Goal: Task Accomplishment & Management: Use online tool/utility

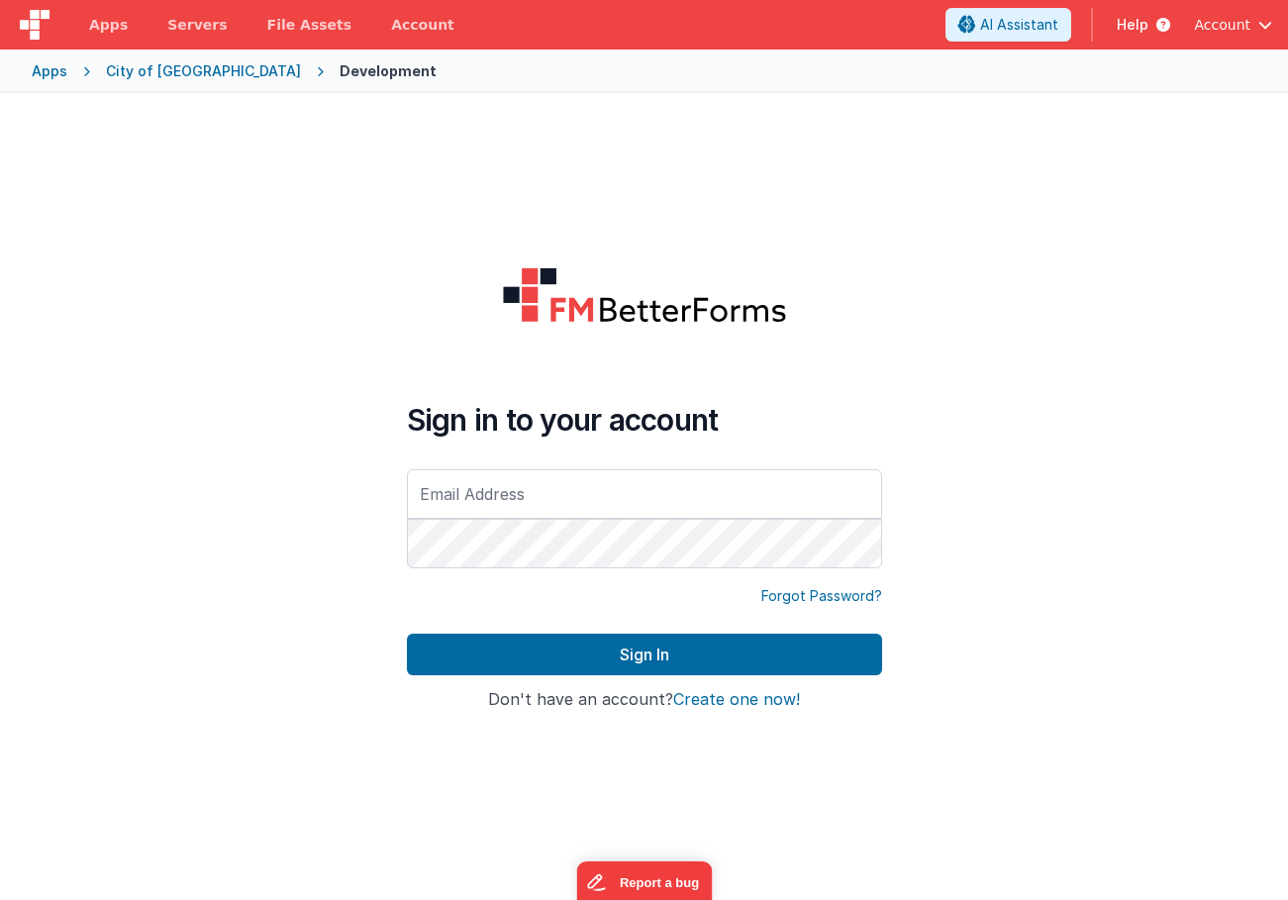
type input "[EMAIL_ADDRESS][DOMAIN_NAME]"
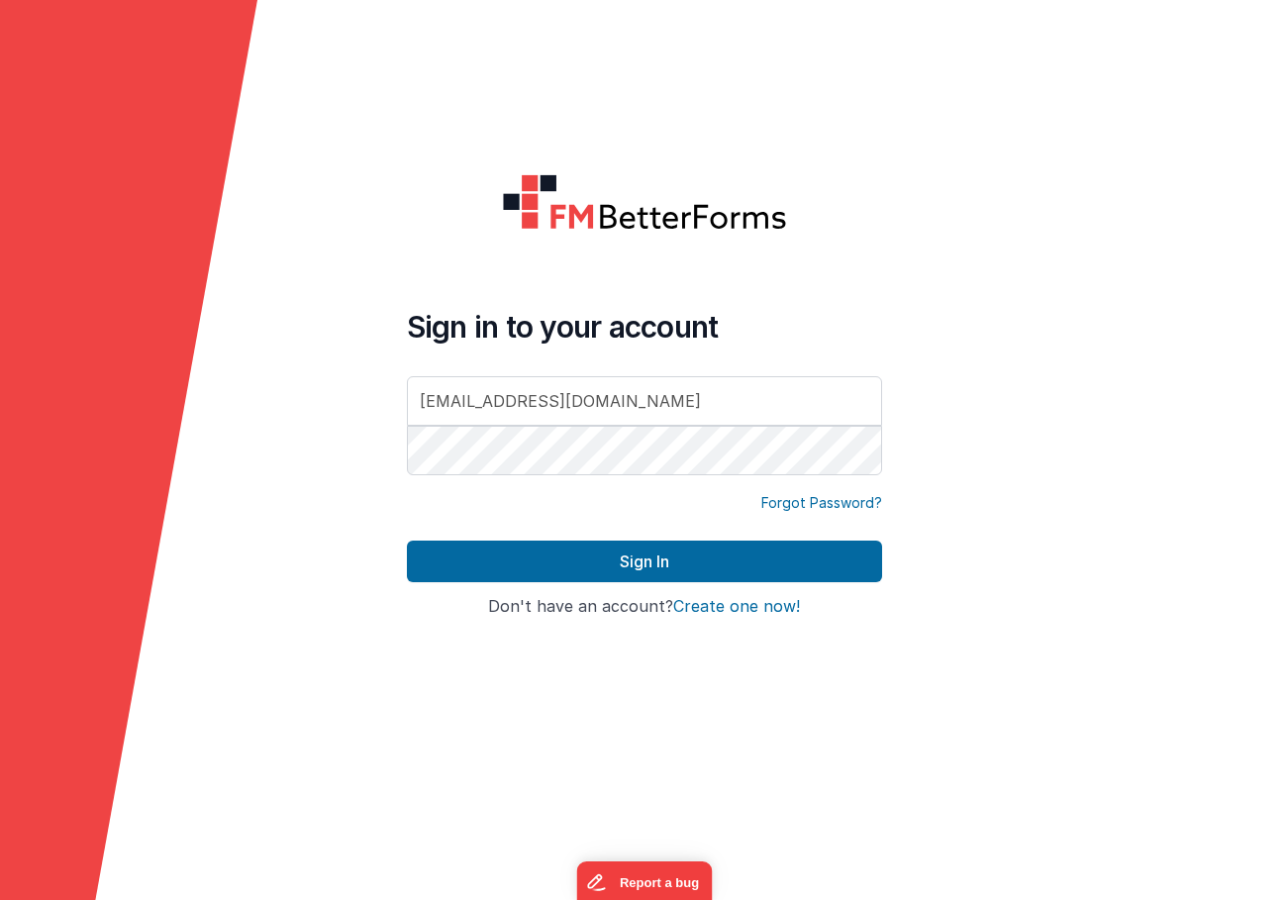
click at [505, 637] on div "Sign in to your account [EMAIL_ADDRESS][DOMAIN_NAME] Forgot Password? Sign In S…" at bounding box center [644, 449] width 507 height 585
click at [524, 258] on div at bounding box center [644, 233] width 475 height 120
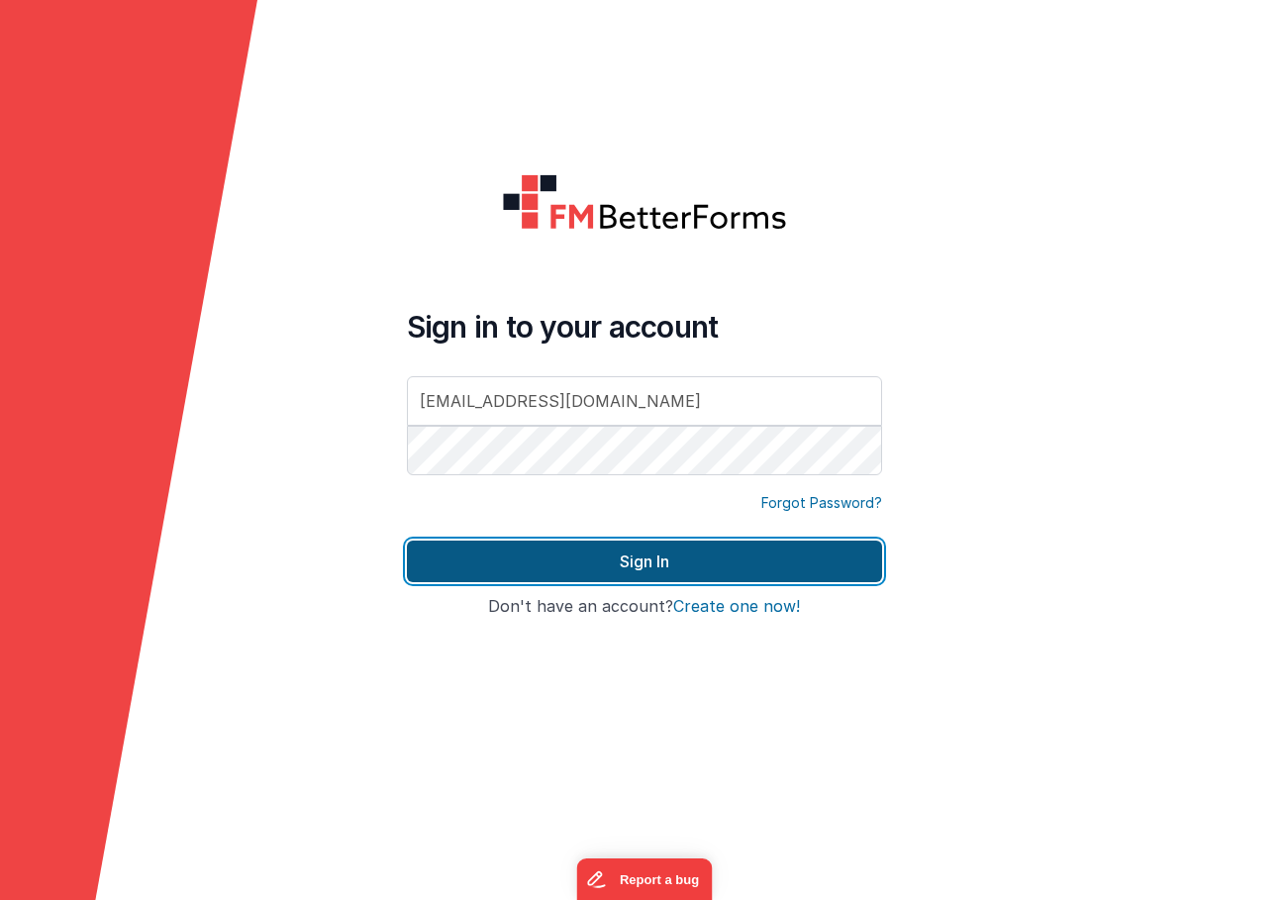
click at [526, 548] on button "Sign In" at bounding box center [644, 561] width 475 height 42
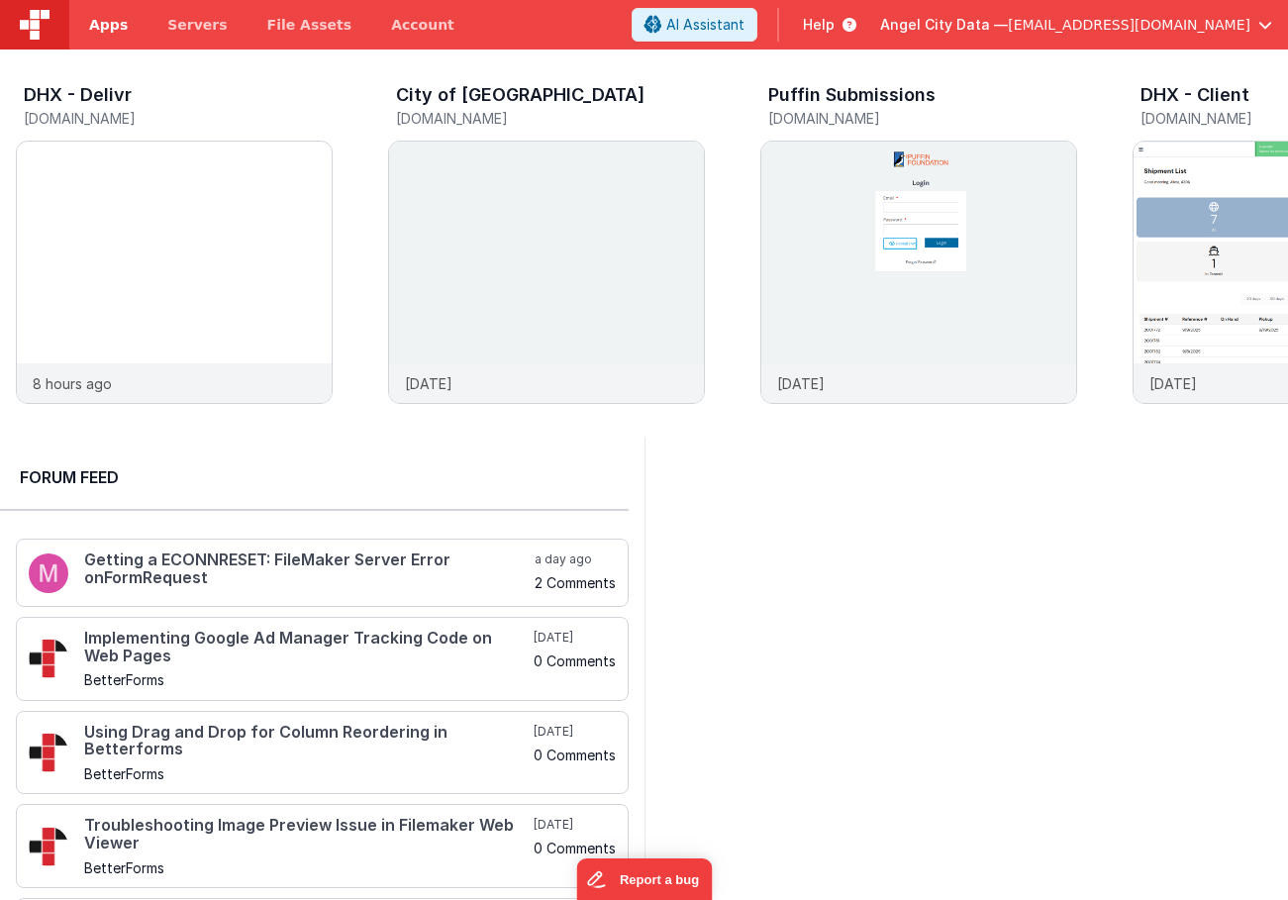
click at [100, 18] on span "Apps" at bounding box center [108, 25] width 39 height 20
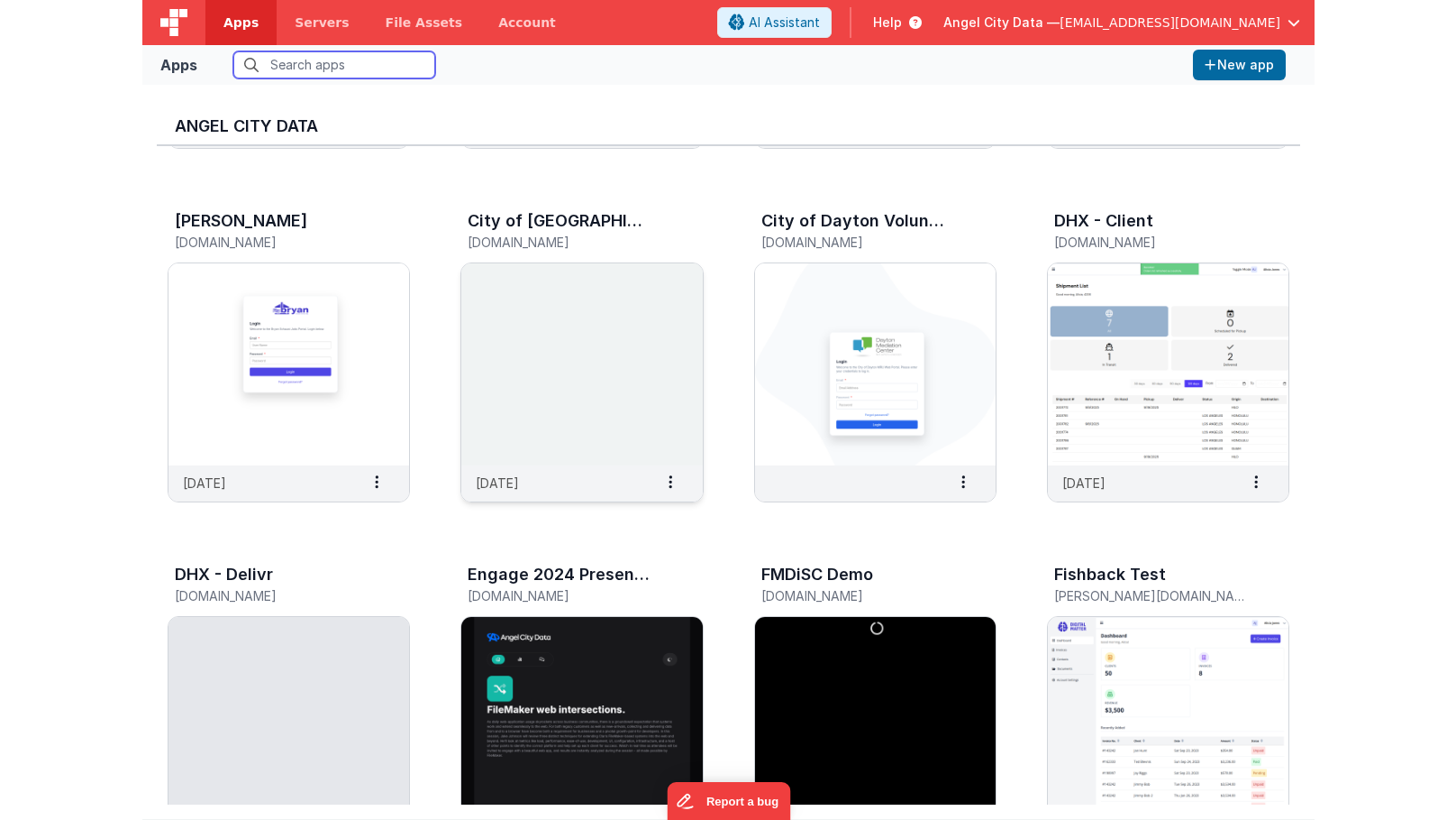
scroll to position [311, 0]
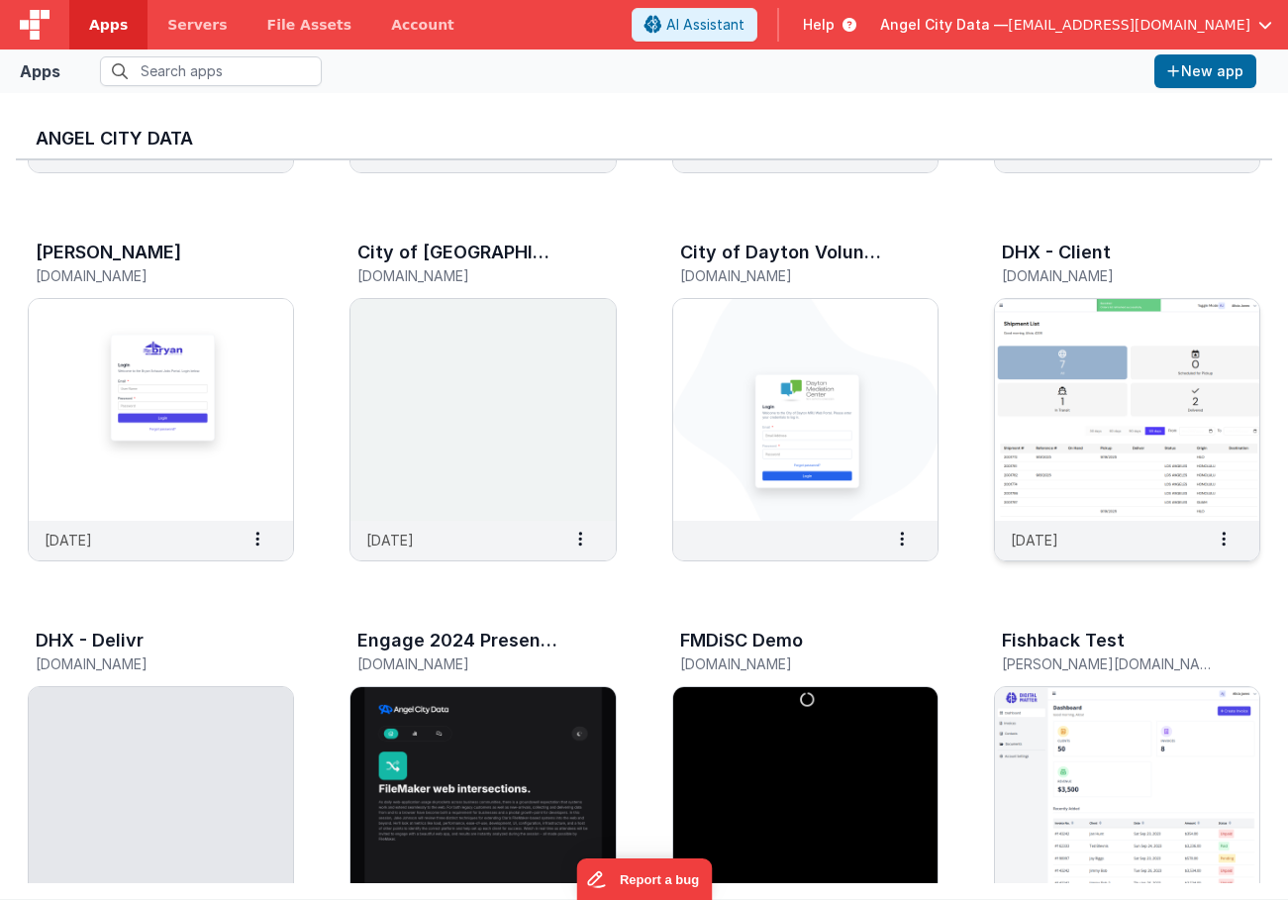
click at [1024, 349] on img at bounding box center [1127, 410] width 264 height 222
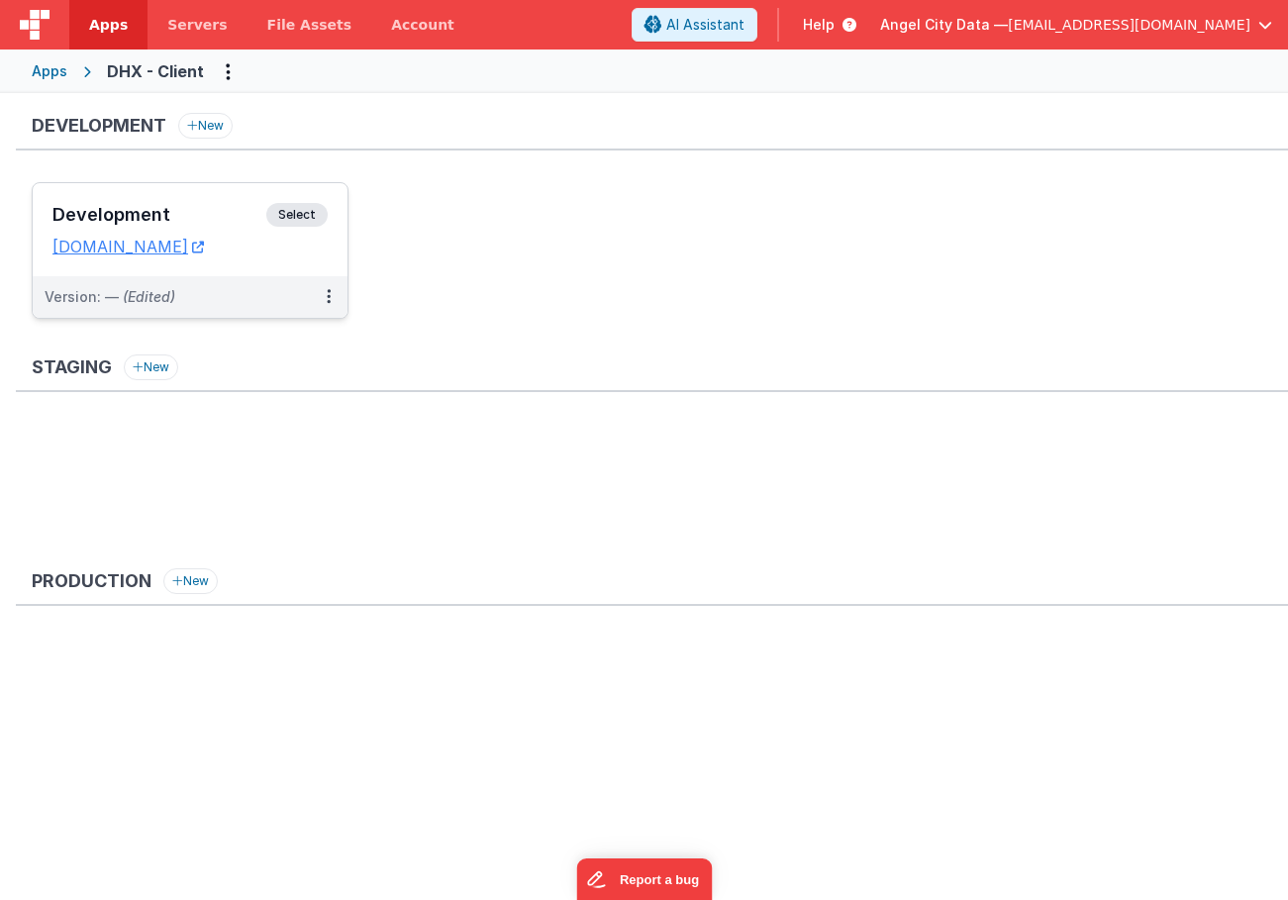
click at [208, 211] on h3 "Development" at bounding box center [159, 215] width 214 height 20
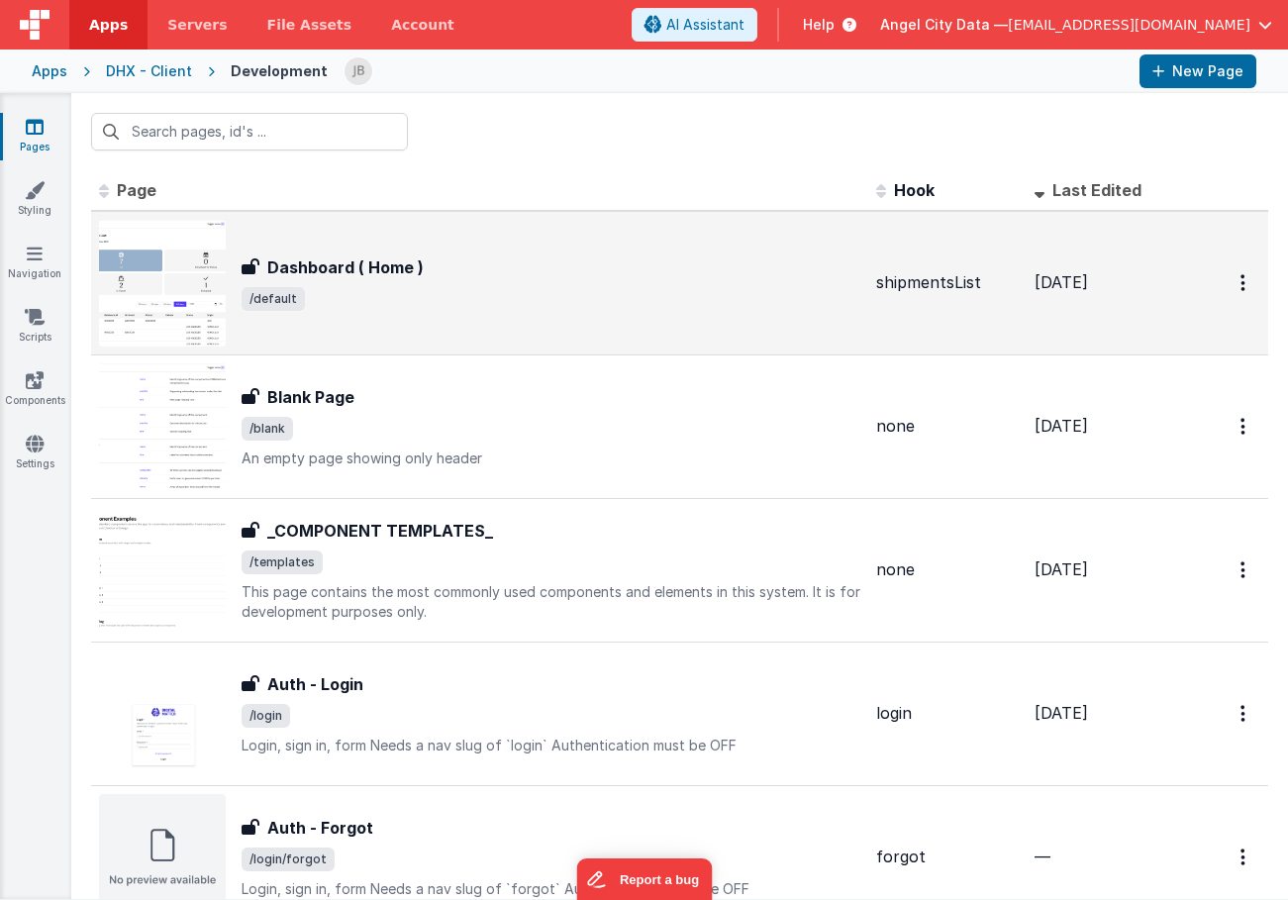
click at [338, 277] on h3 "Dashboard ( Home )" at bounding box center [345, 267] width 156 height 24
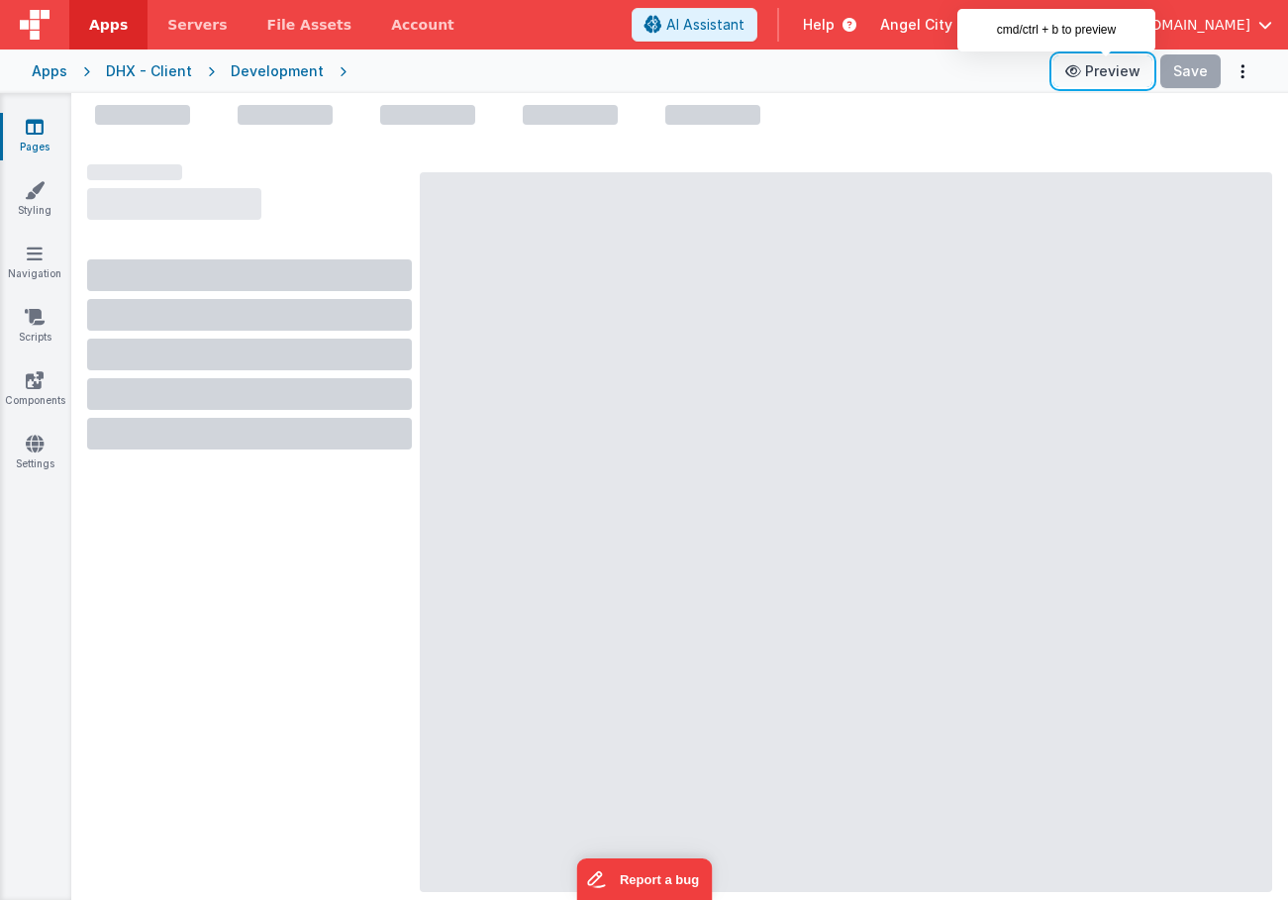
click at [1115, 65] on button "Preview" at bounding box center [1102, 71] width 99 height 32
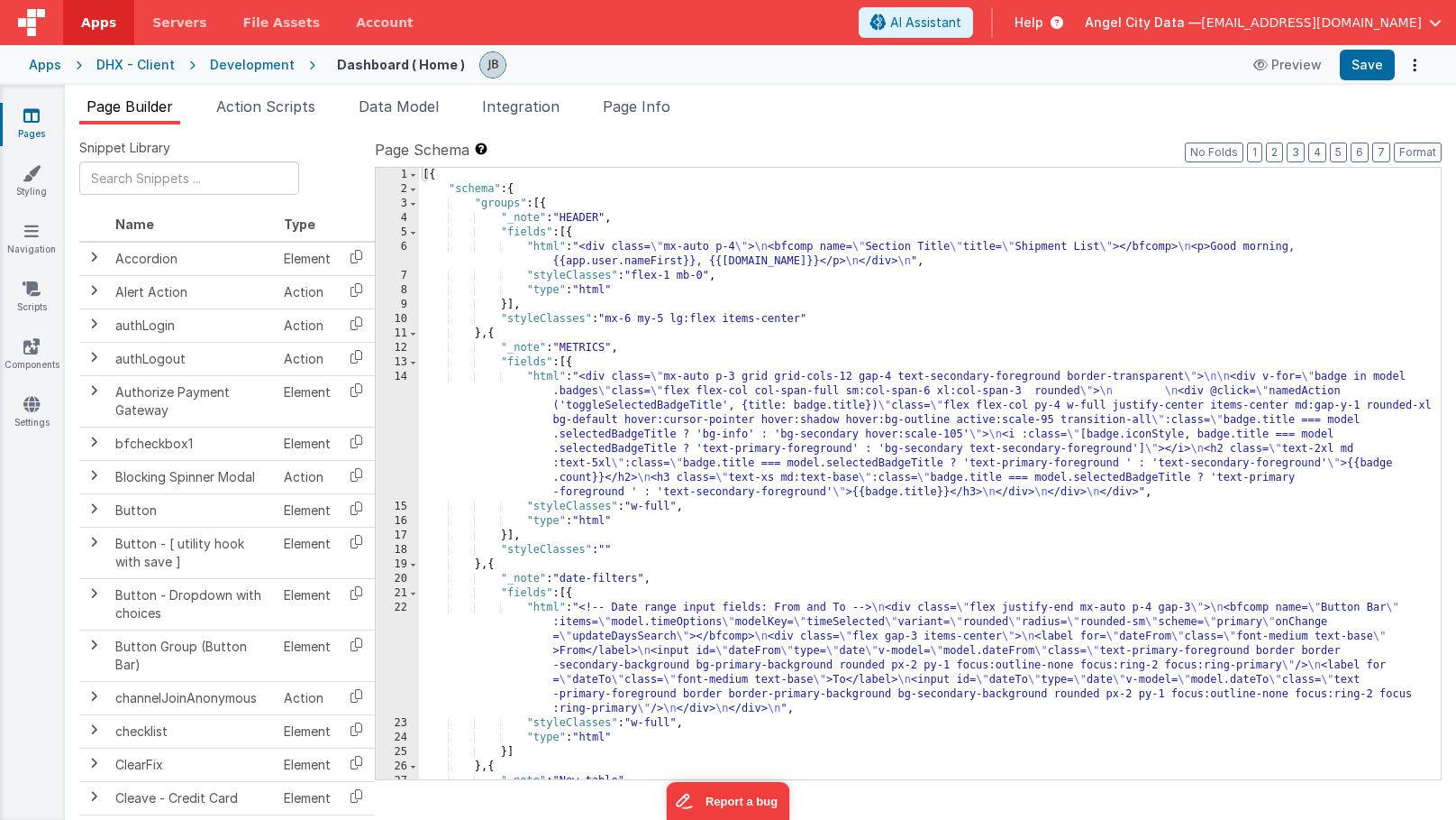
click at [401, 419] on div "14" at bounding box center [398, 435] width 44 height 130
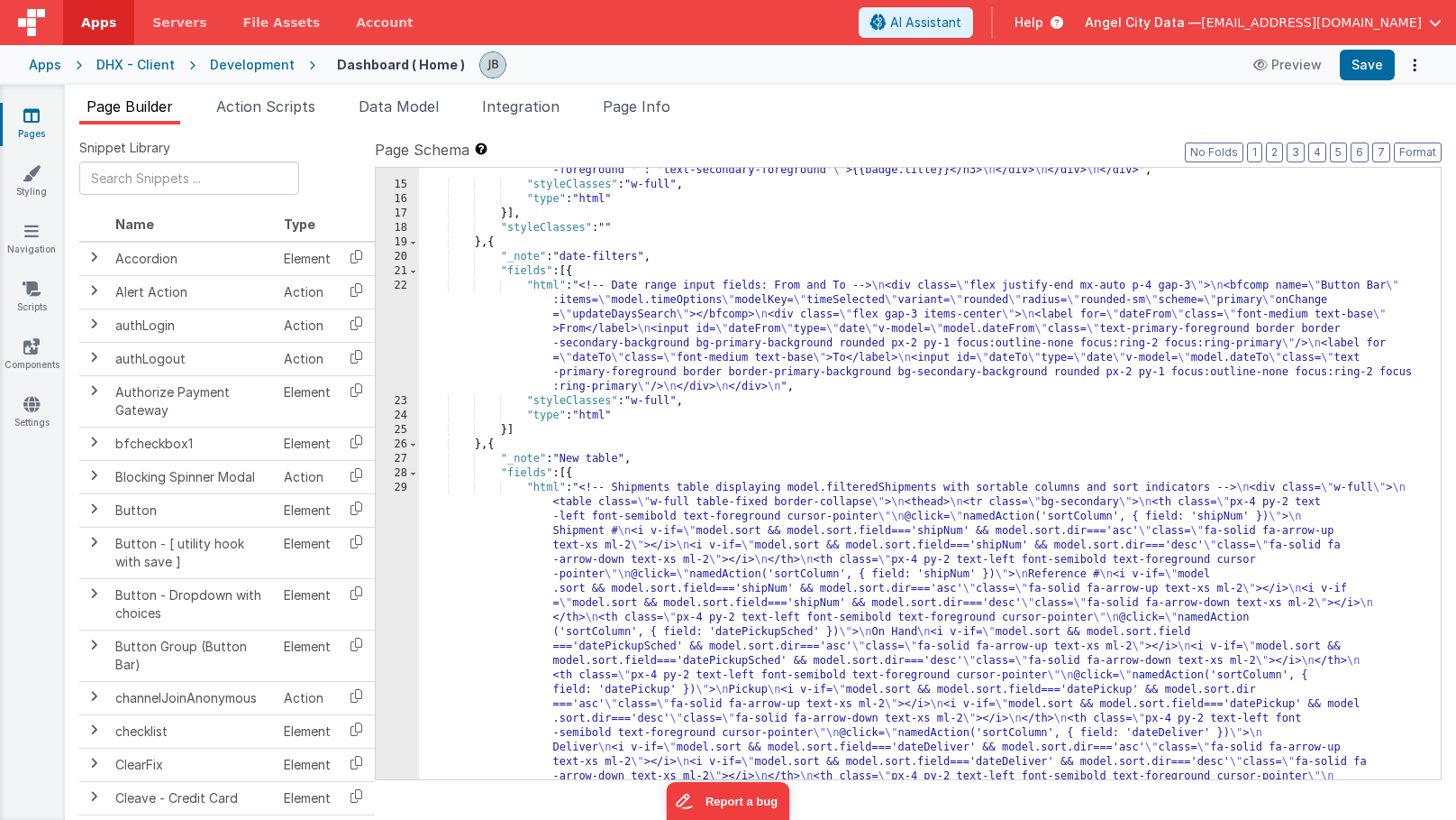
scroll to position [600, 0]
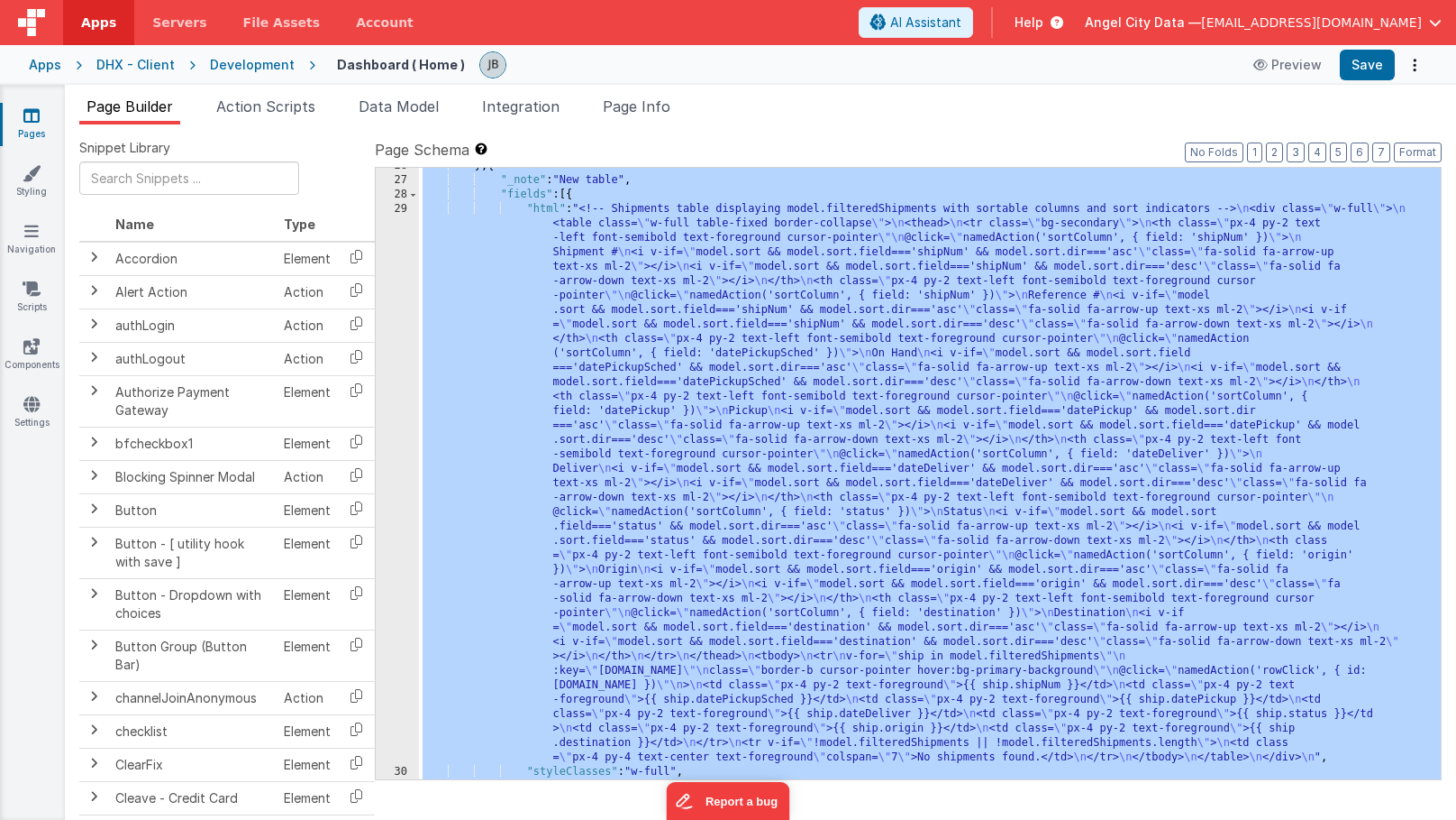
click at [406, 572] on div "29" at bounding box center [398, 484] width 44 height 563
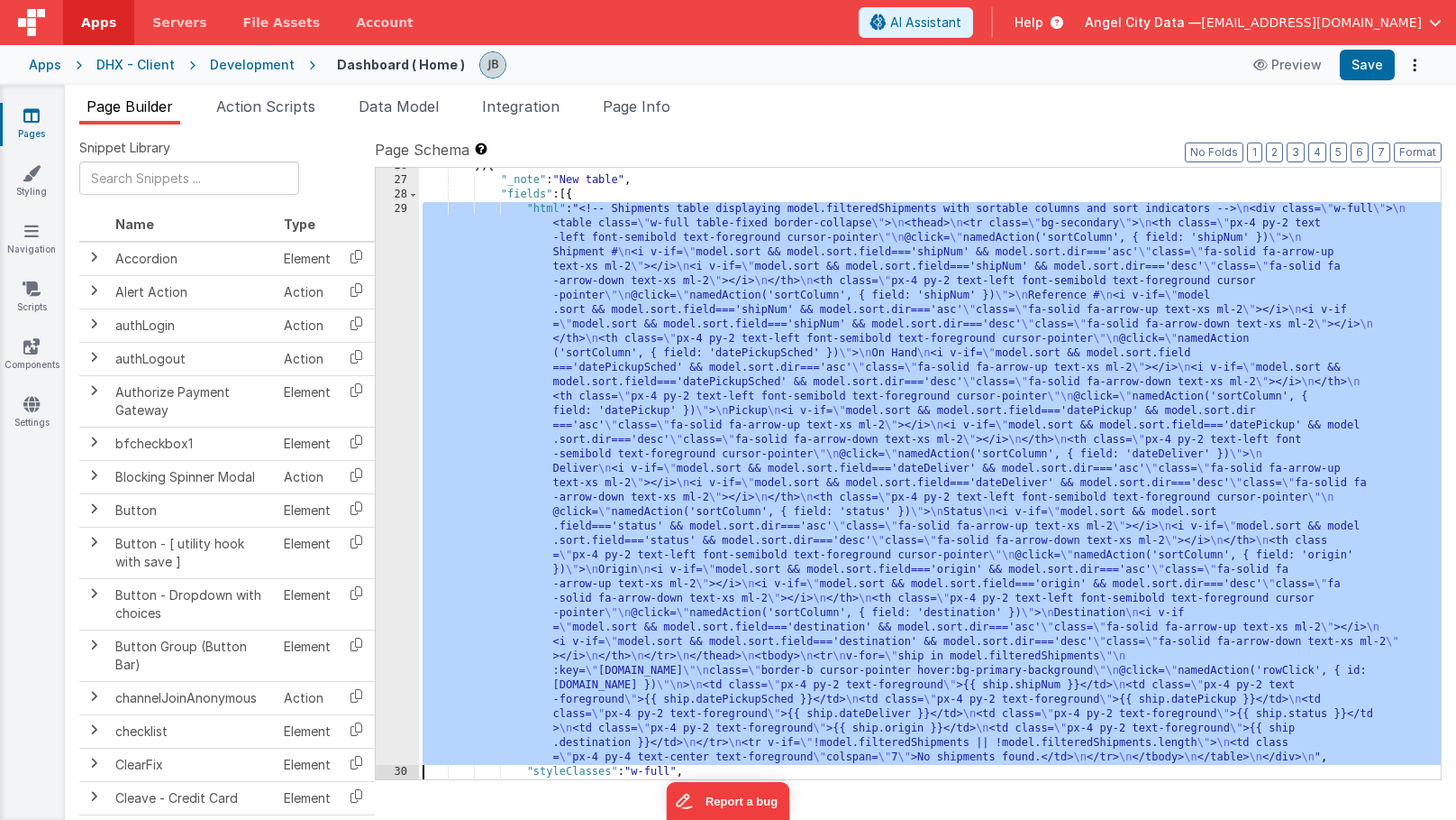
click at [406, 548] on div "29" at bounding box center [398, 484] width 44 height 563
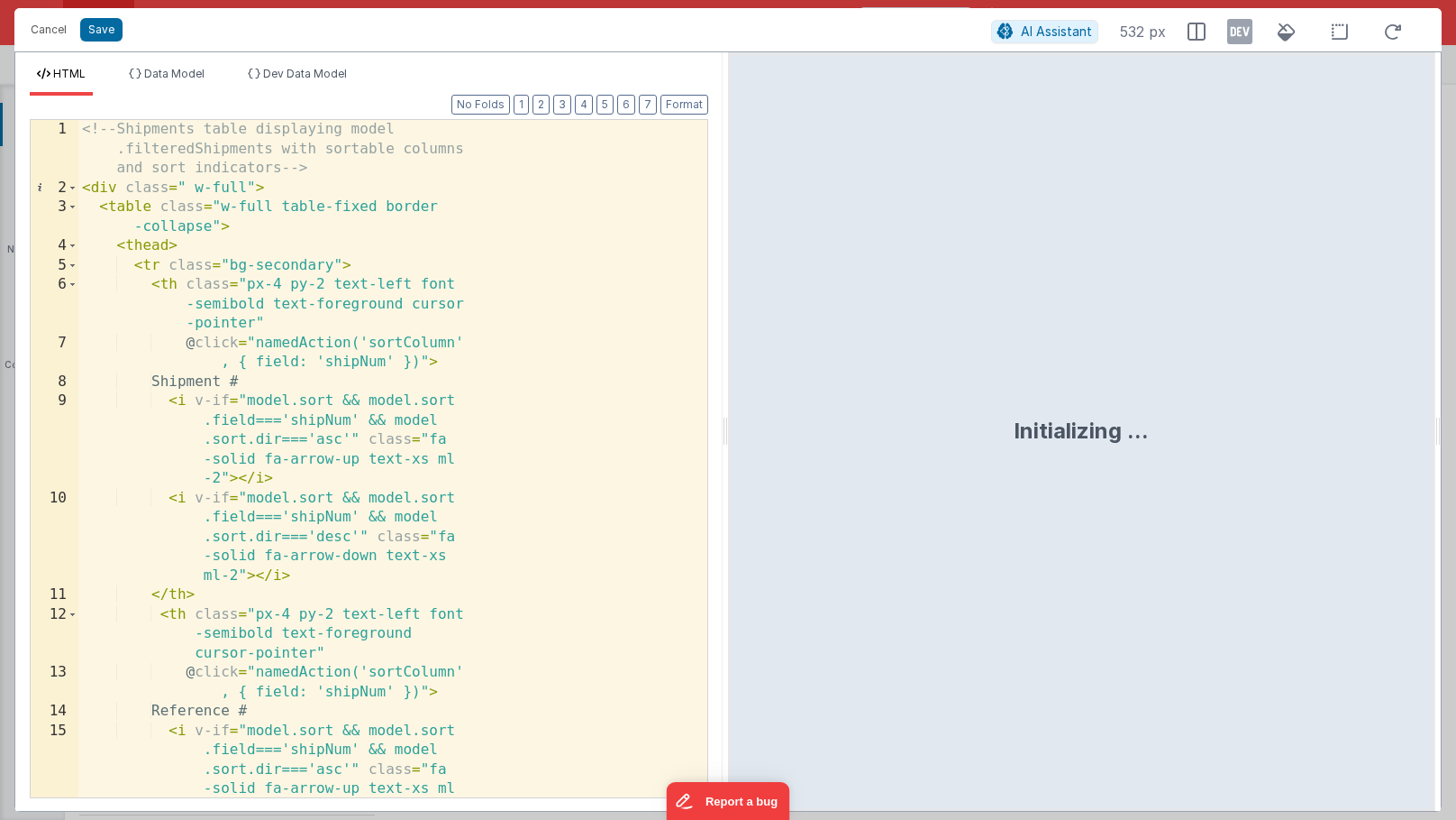
scroll to position [0, 0]
click at [422, 437] on div "<!-- Shipments table displaying model .filteredShipments with sortable columns …" at bounding box center [392, 546] width 629 height 852
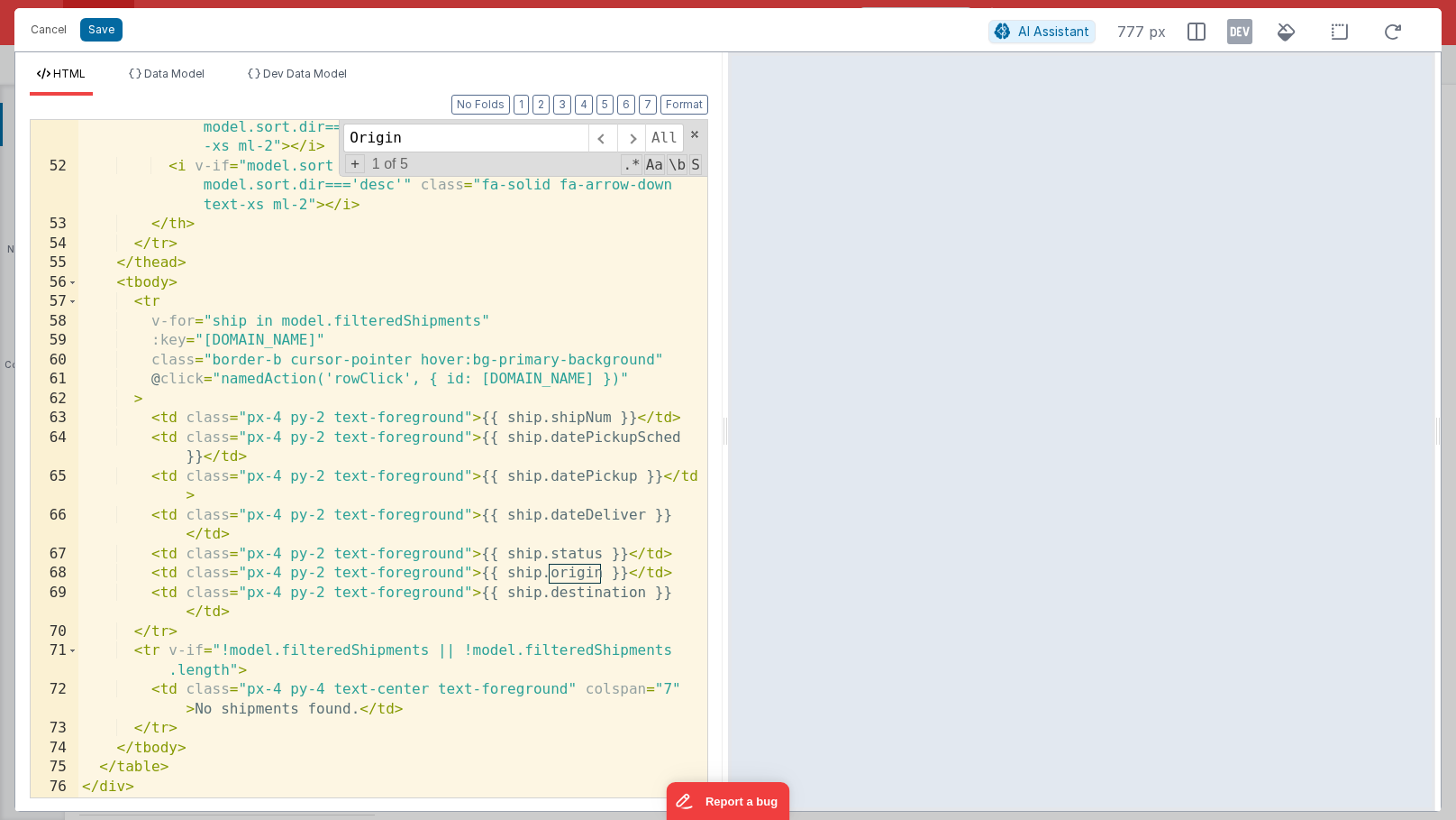
scroll to position [1790, 0]
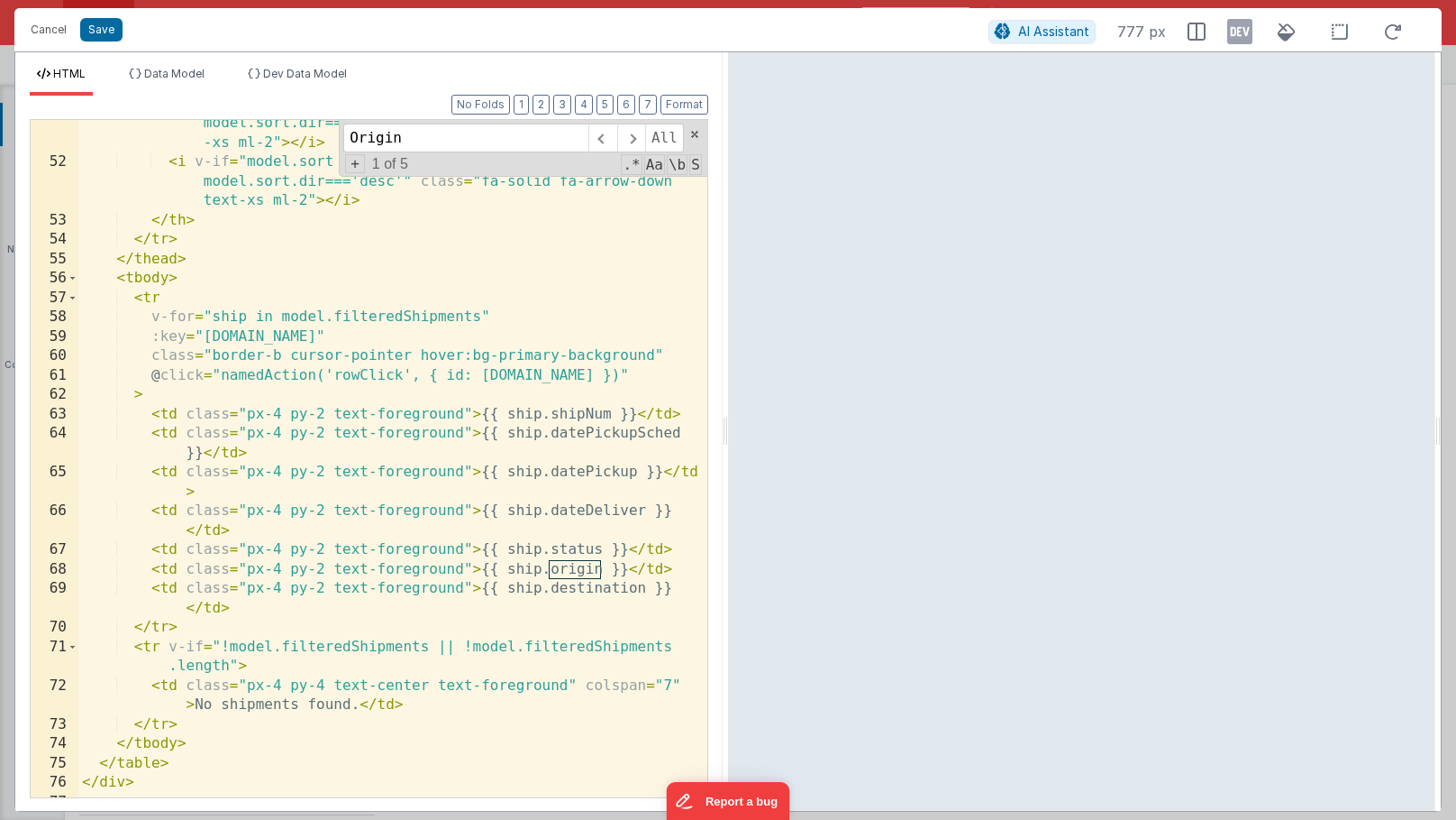
type input "Origin"
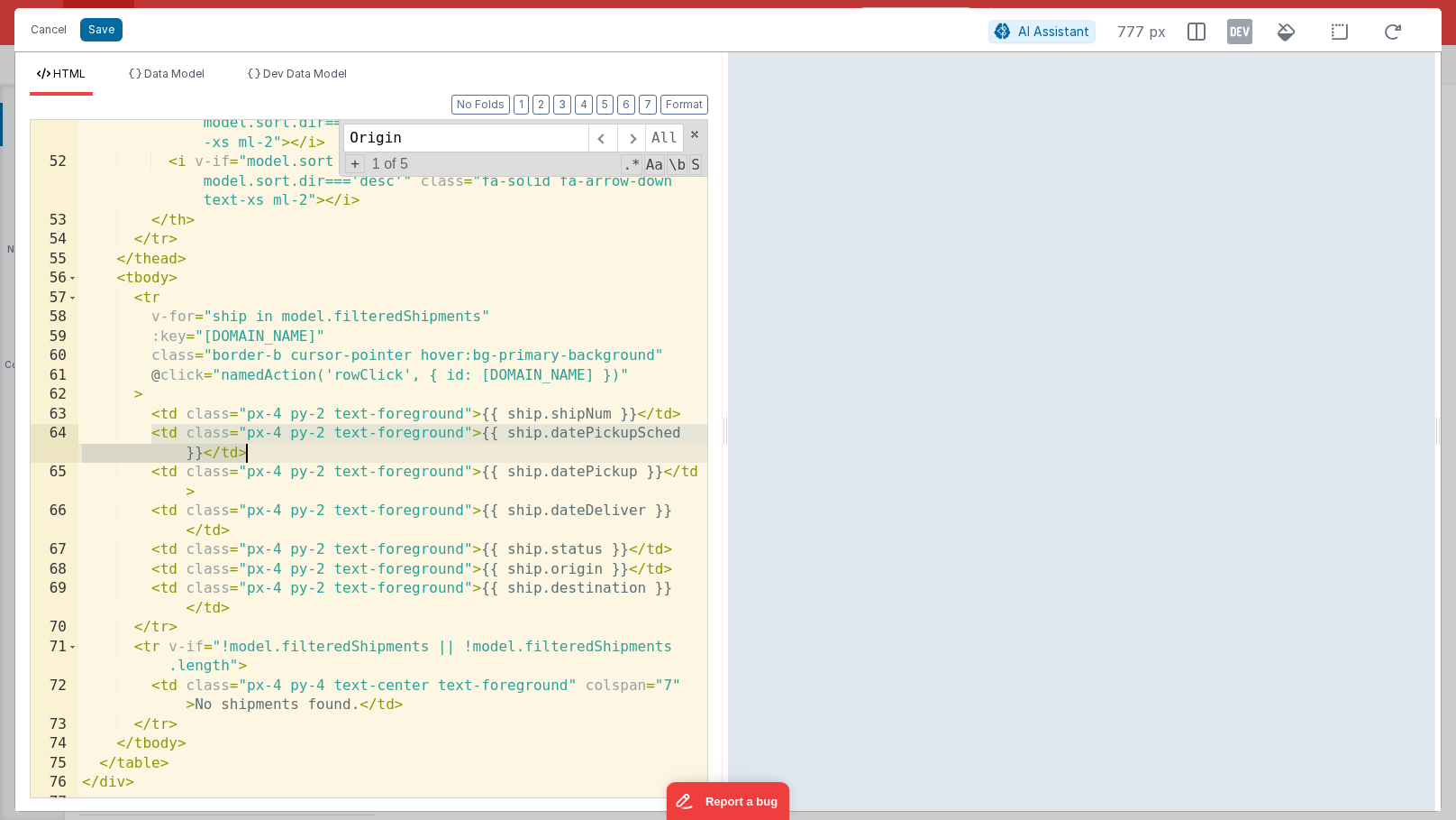
drag, startPoint x: 151, startPoint y: 432, endPoint x: 257, endPoint y: 451, distance: 107.7
click at [257, 451] on div "< i v-if = "model.sort && model.sort.field==='destination' && model.sort.dir===…" at bounding box center [392, 472] width 629 height 754
click at [681, 415] on div "< i v-if = "model.sort && model.sort.field==='destination' && model.sort.dir===…" at bounding box center [392, 472] width 629 height 754
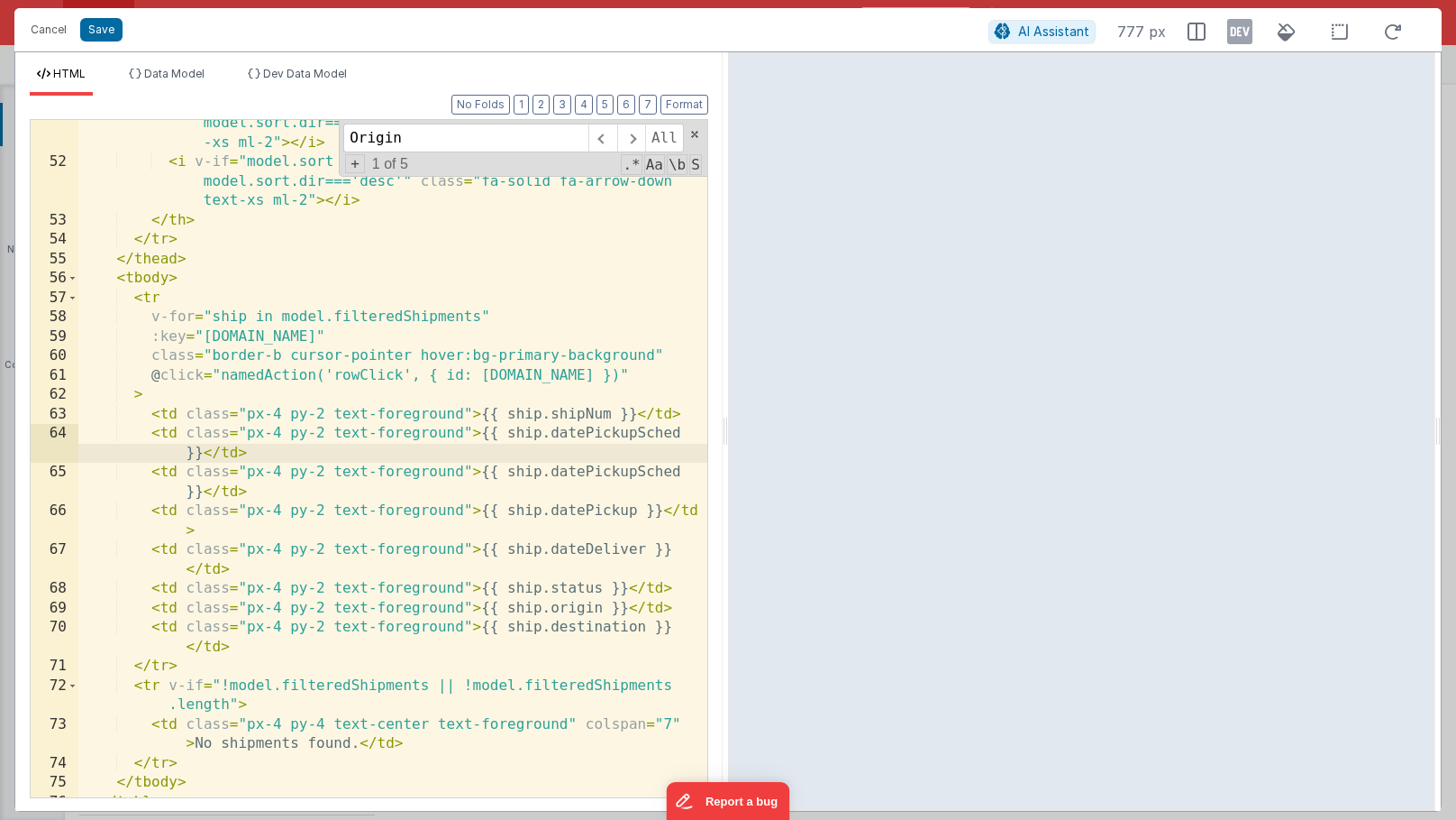
click at [616, 442] on div "< i v-if = "model.sort && model.sort.field==='destination' && model.sort.dir===…" at bounding box center [392, 472] width 629 height 754
click at [593, 439] on div "< i v-if = "model.sort && model.sort.field==='destination' && model.sort.dir===…" at bounding box center [392, 472] width 629 height 754
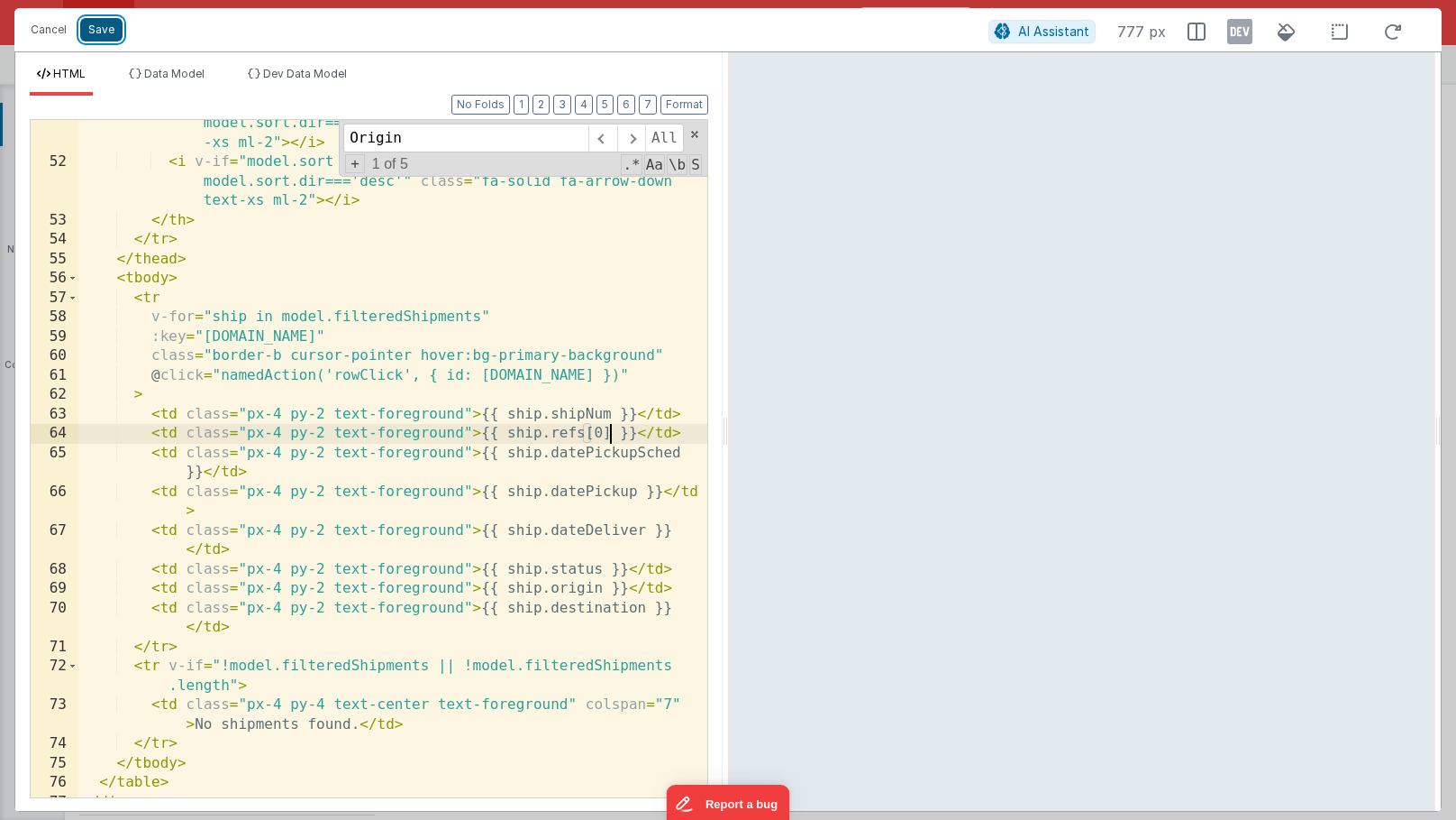
click at [92, 30] on button "Save" at bounding box center [101, 30] width 43 height 24
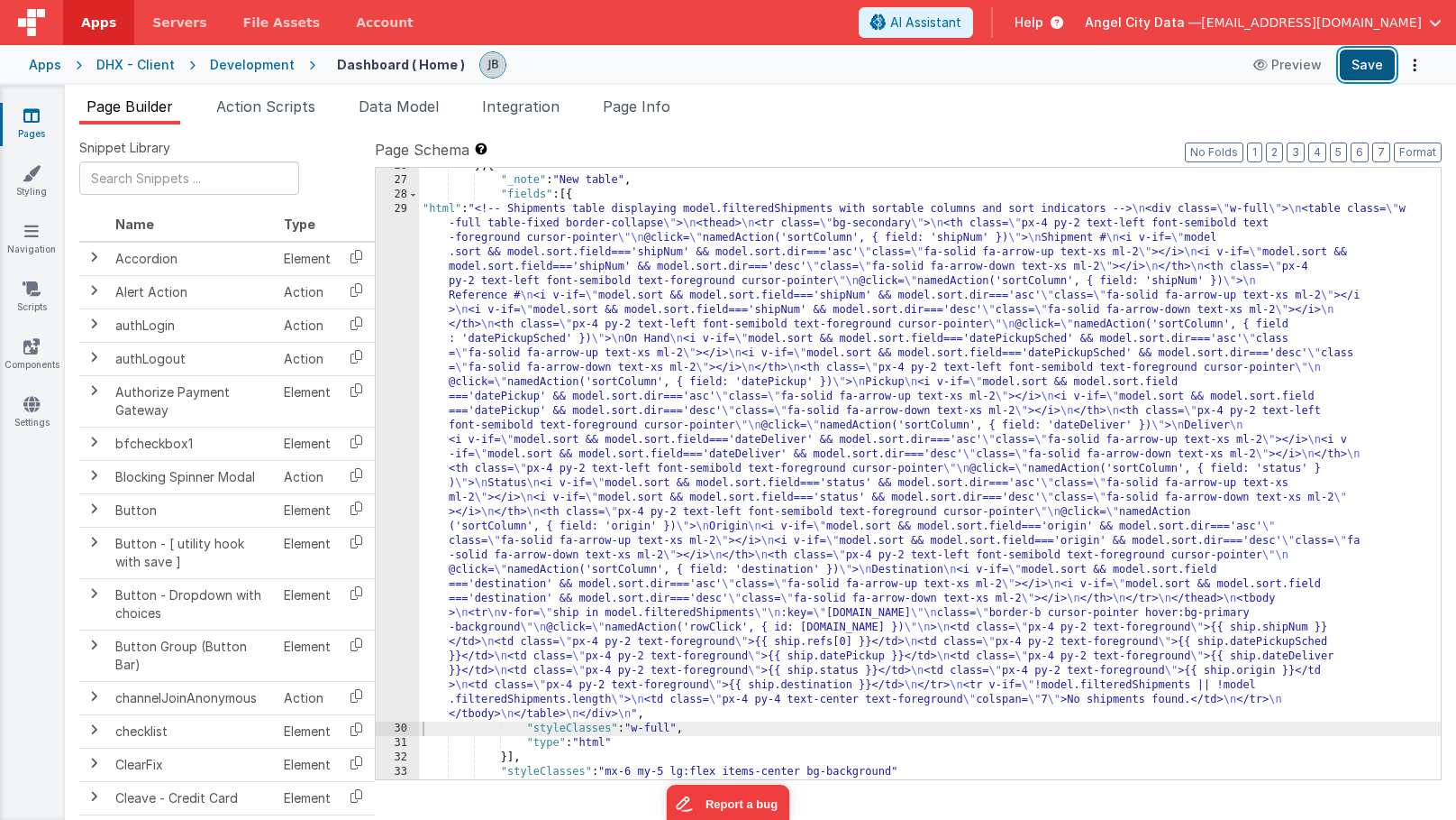
click at [1172, 62] on button "Save" at bounding box center [1368, 65] width 55 height 31
click at [395, 420] on div "29" at bounding box center [398, 462] width 44 height 519
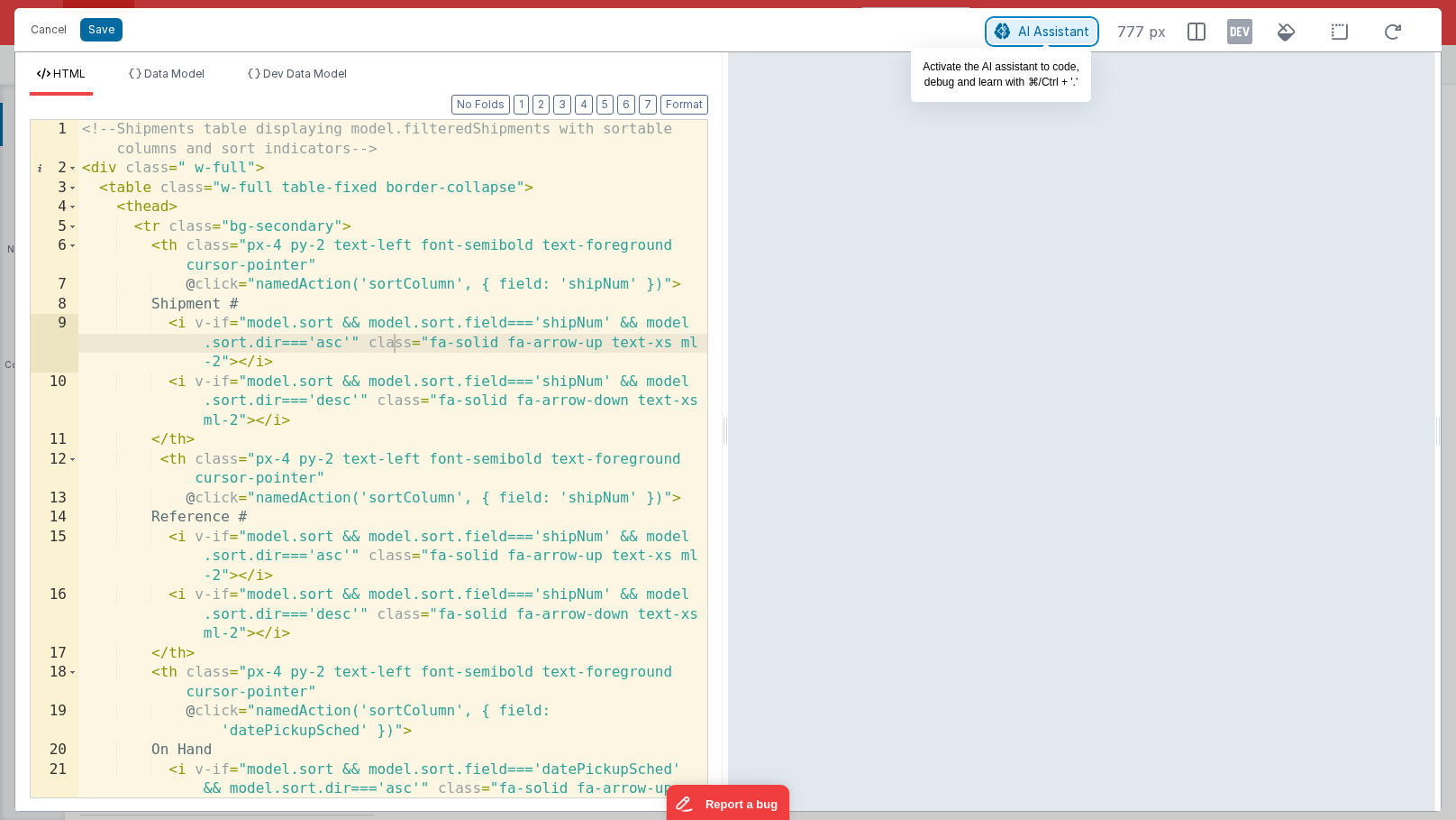
click at [1066, 29] on span "AI Assistant" at bounding box center [1054, 31] width 71 height 15
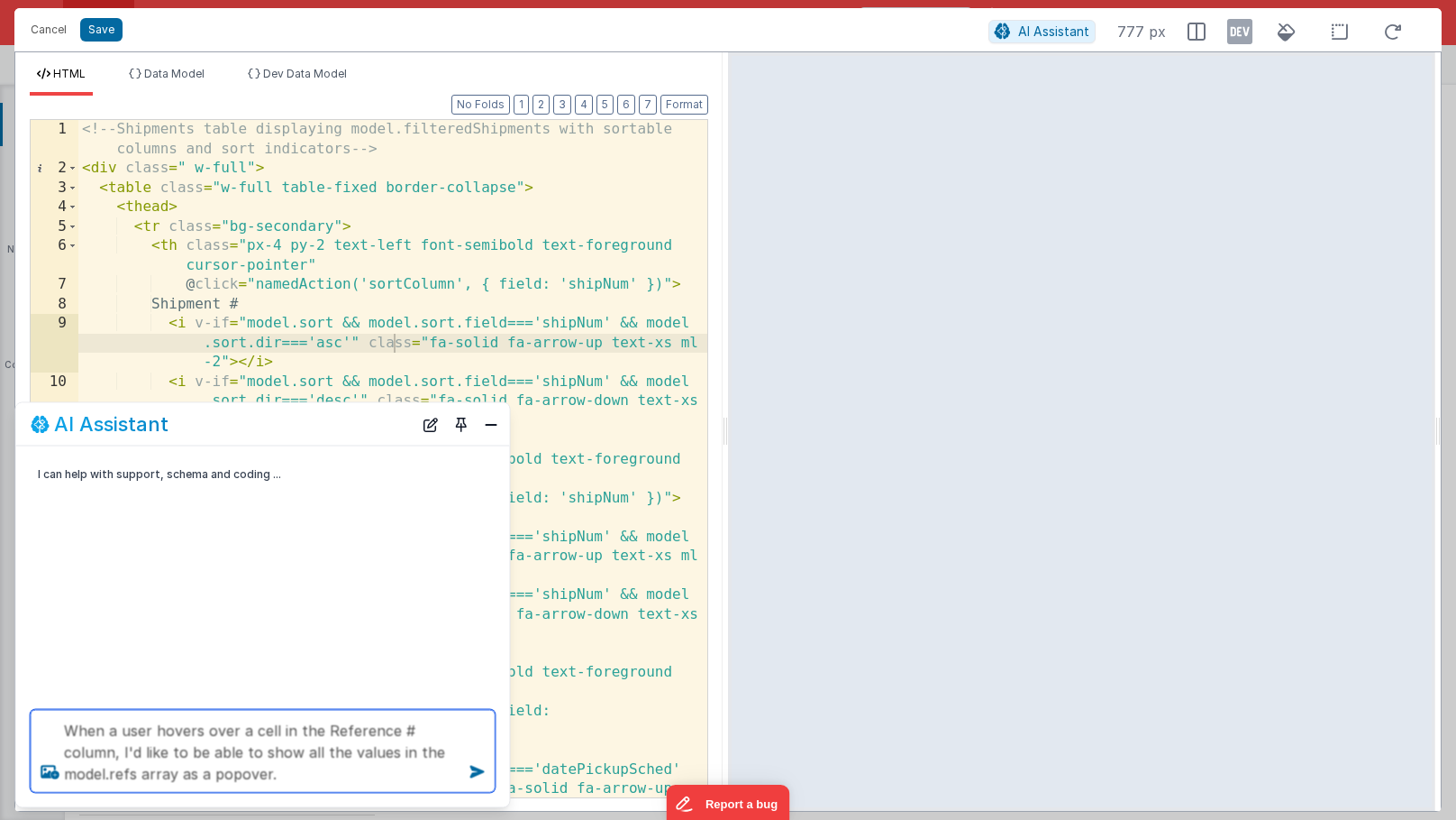
type textarea "When a user hovers over a cell in the Reference # column, I'd like to be able t…"
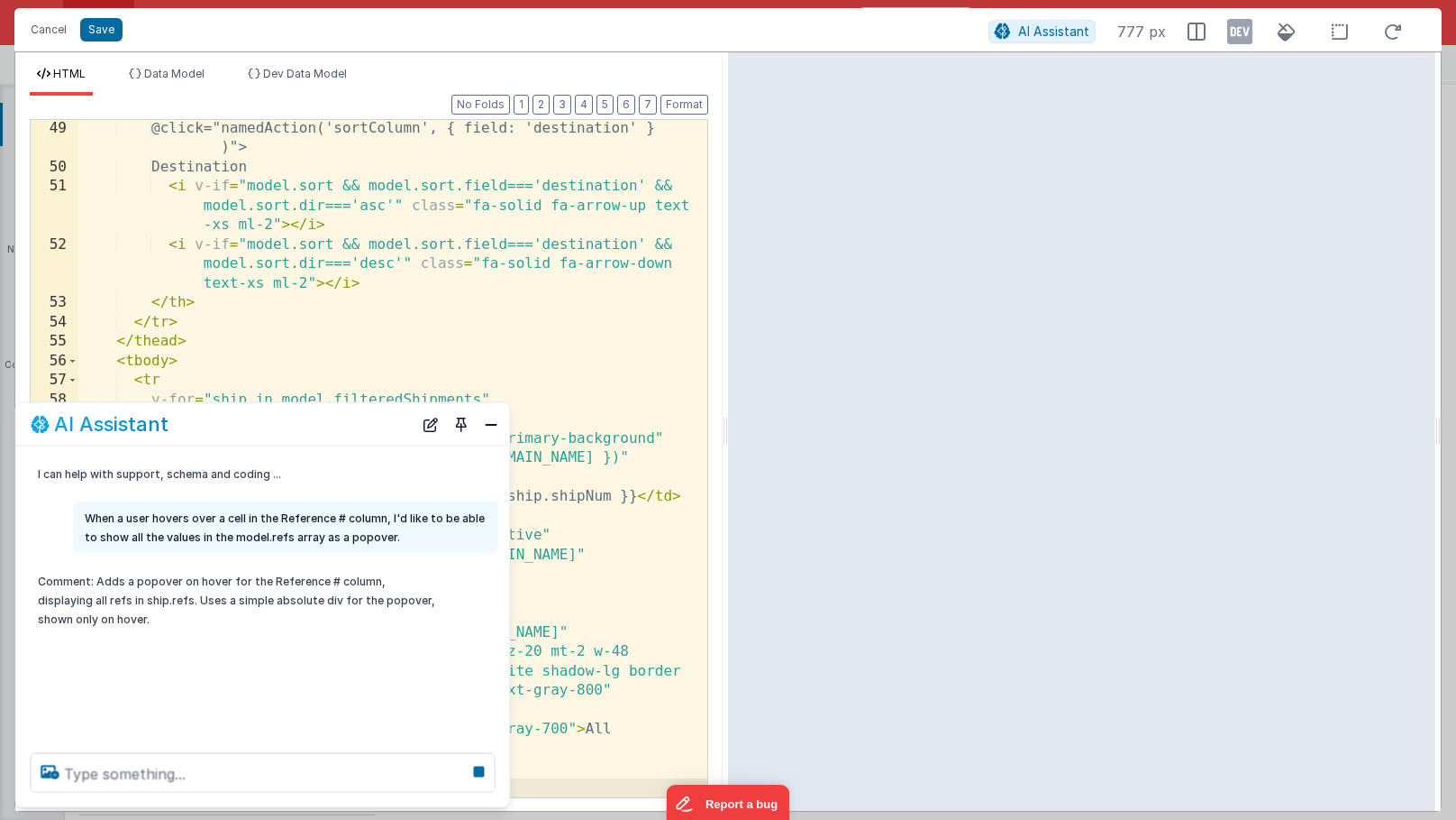
scroll to position [1707, 0]
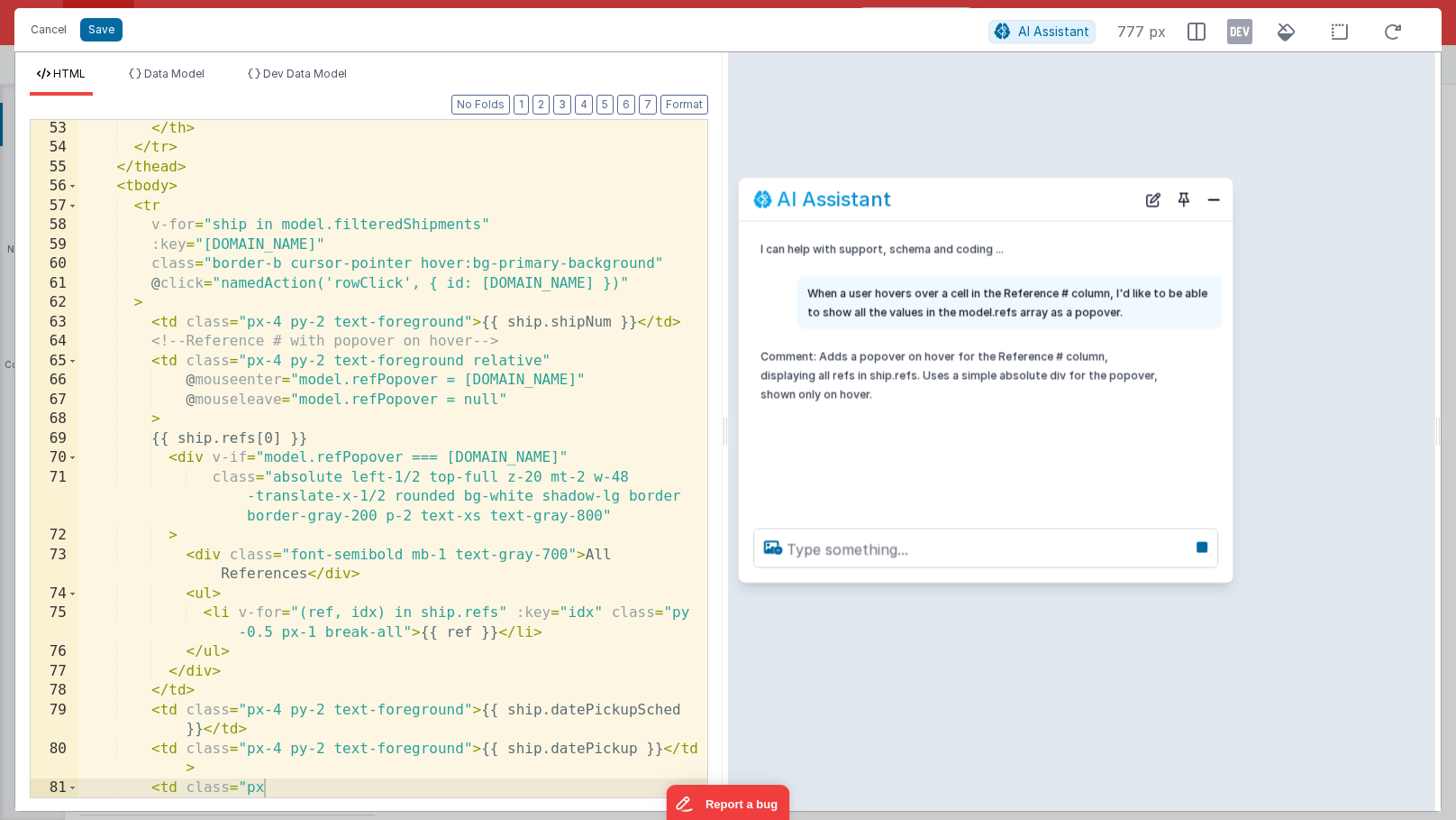
drag, startPoint x: 315, startPoint y: 417, endPoint x: 1048, endPoint y: 192, distance: 766.8
click at [1048, 192] on div "AI Assistant" at bounding box center [944, 200] width 382 height 22
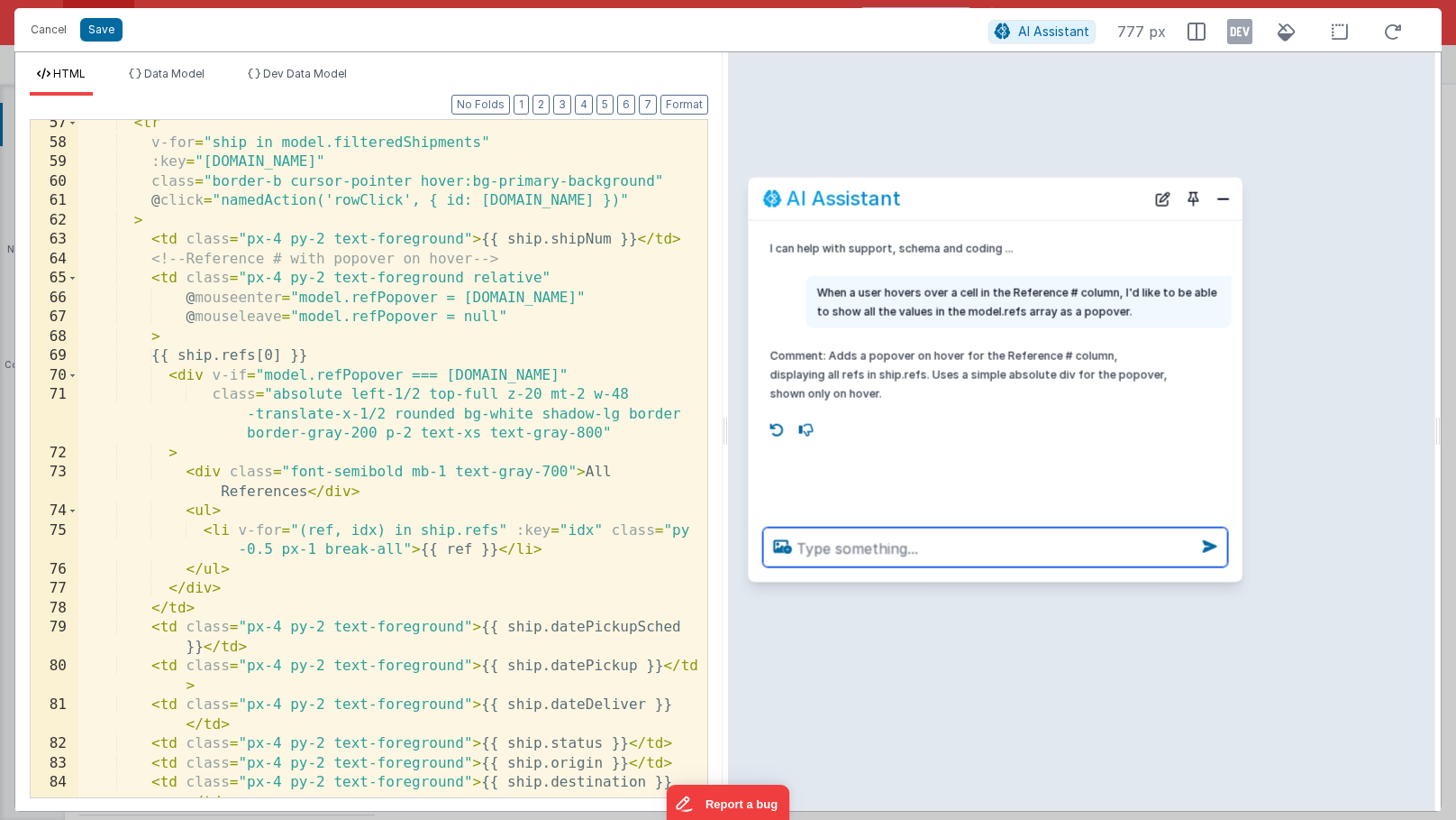
scroll to position [1906, 0]
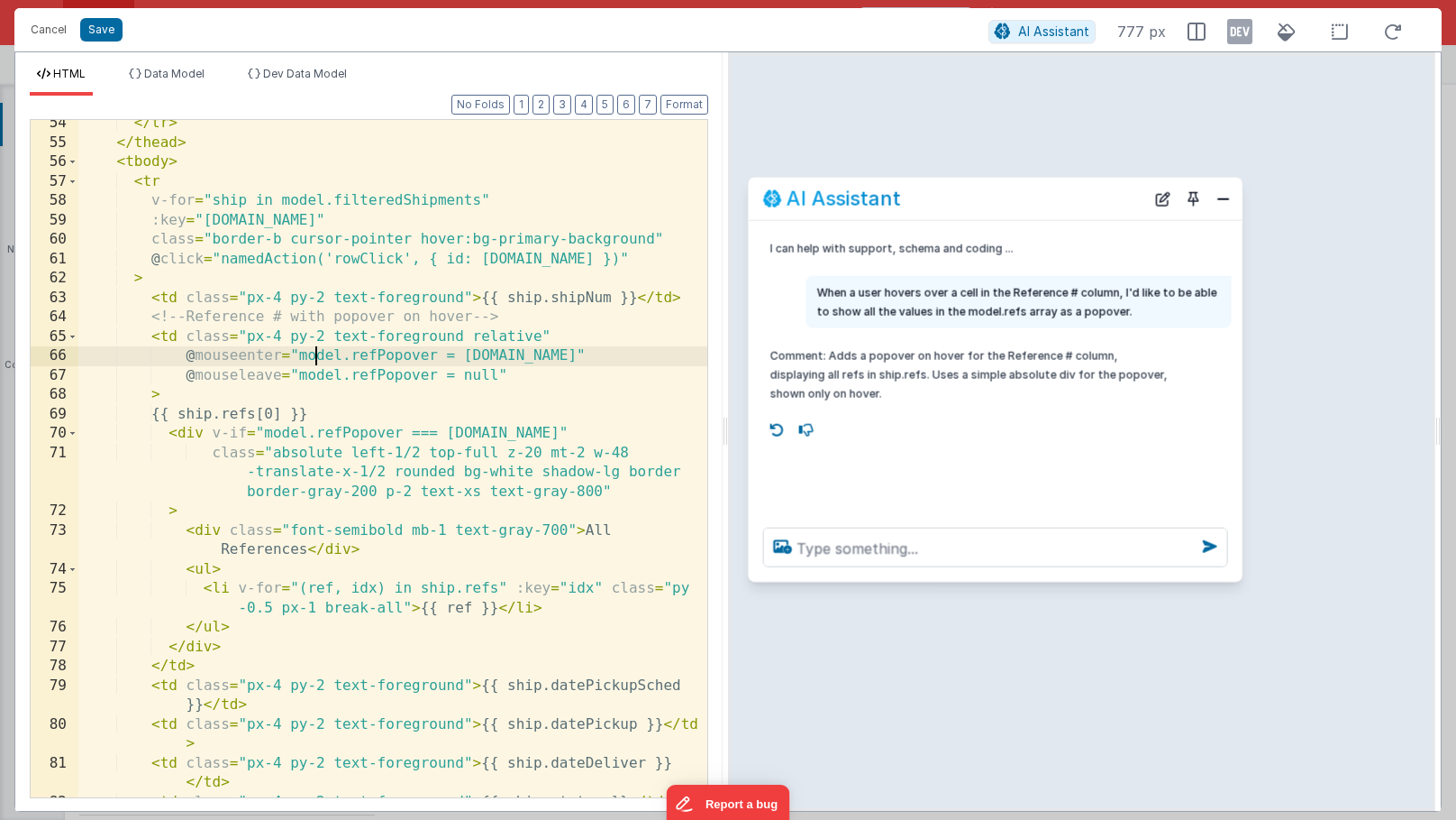
click at [319, 353] on div "</ tr > </ thead > < tbody > < tr v-for = "ship in model.filteredShipments" :ke…" at bounding box center [392, 472] width 629 height 716
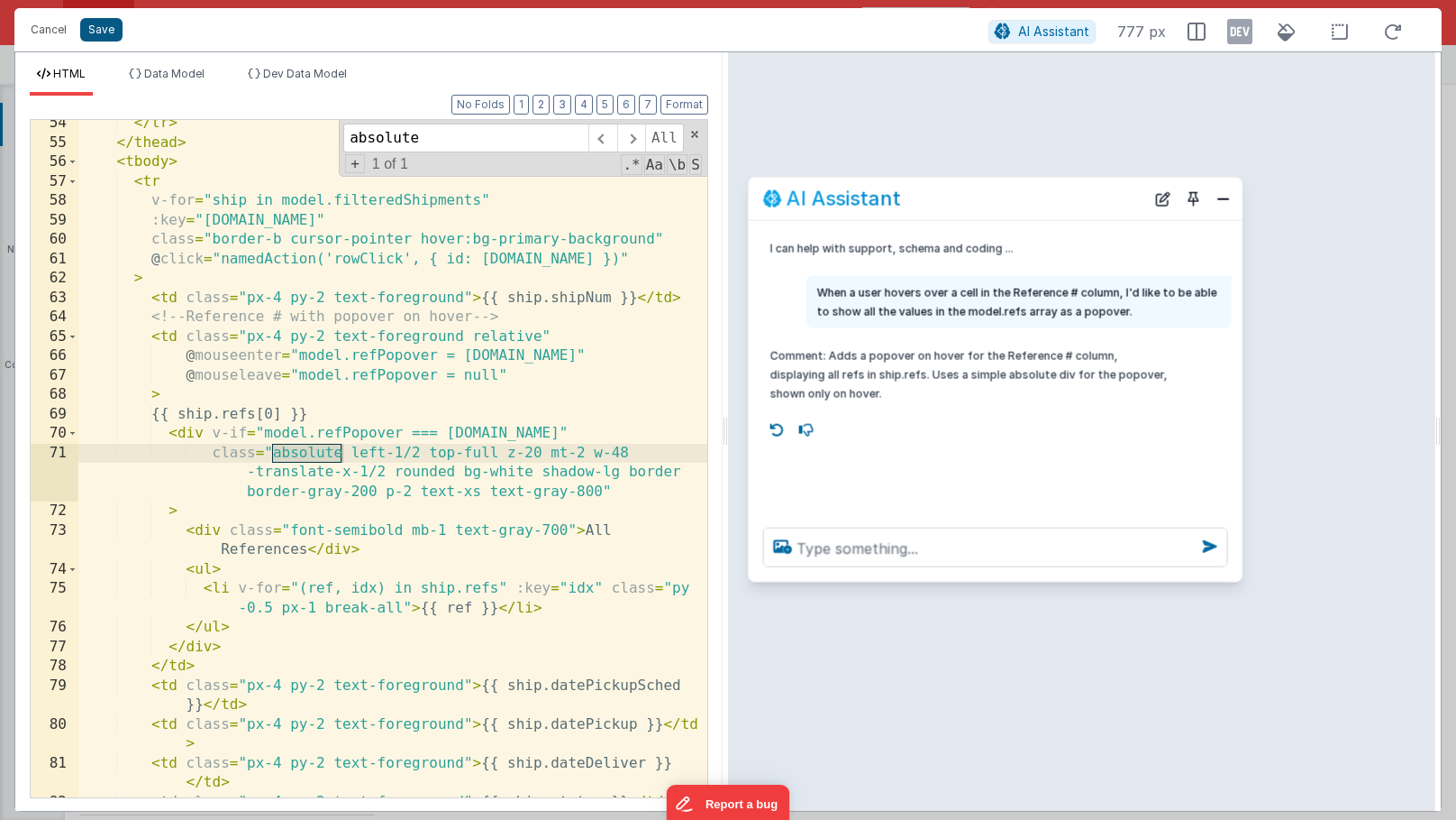
type input "absolute"
click at [103, 41] on button "Save" at bounding box center [101, 30] width 43 height 24
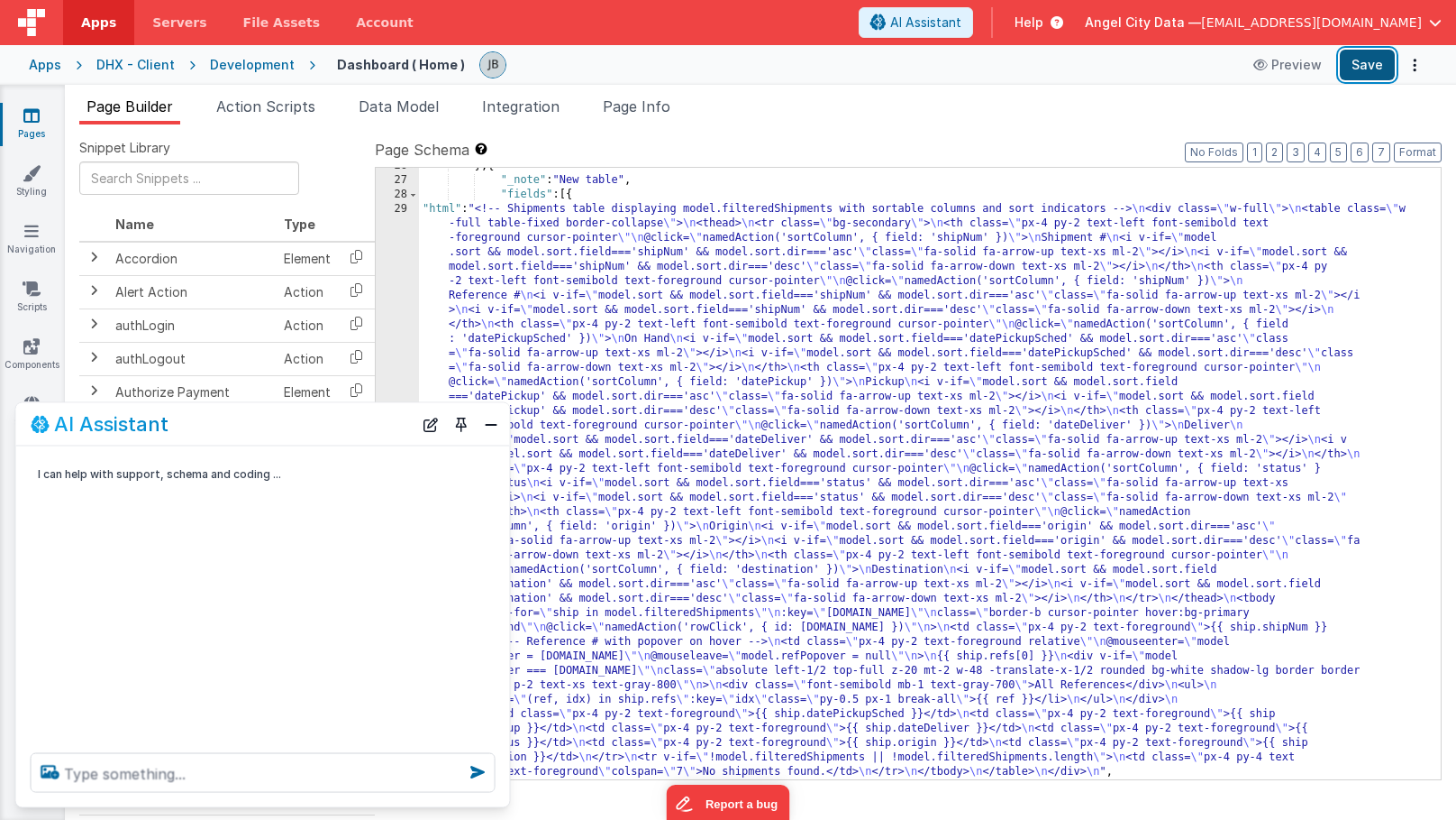
click at [1172, 71] on button "Save" at bounding box center [1368, 65] width 55 height 31
click at [493, 426] on button "Close" at bounding box center [492, 424] width 24 height 26
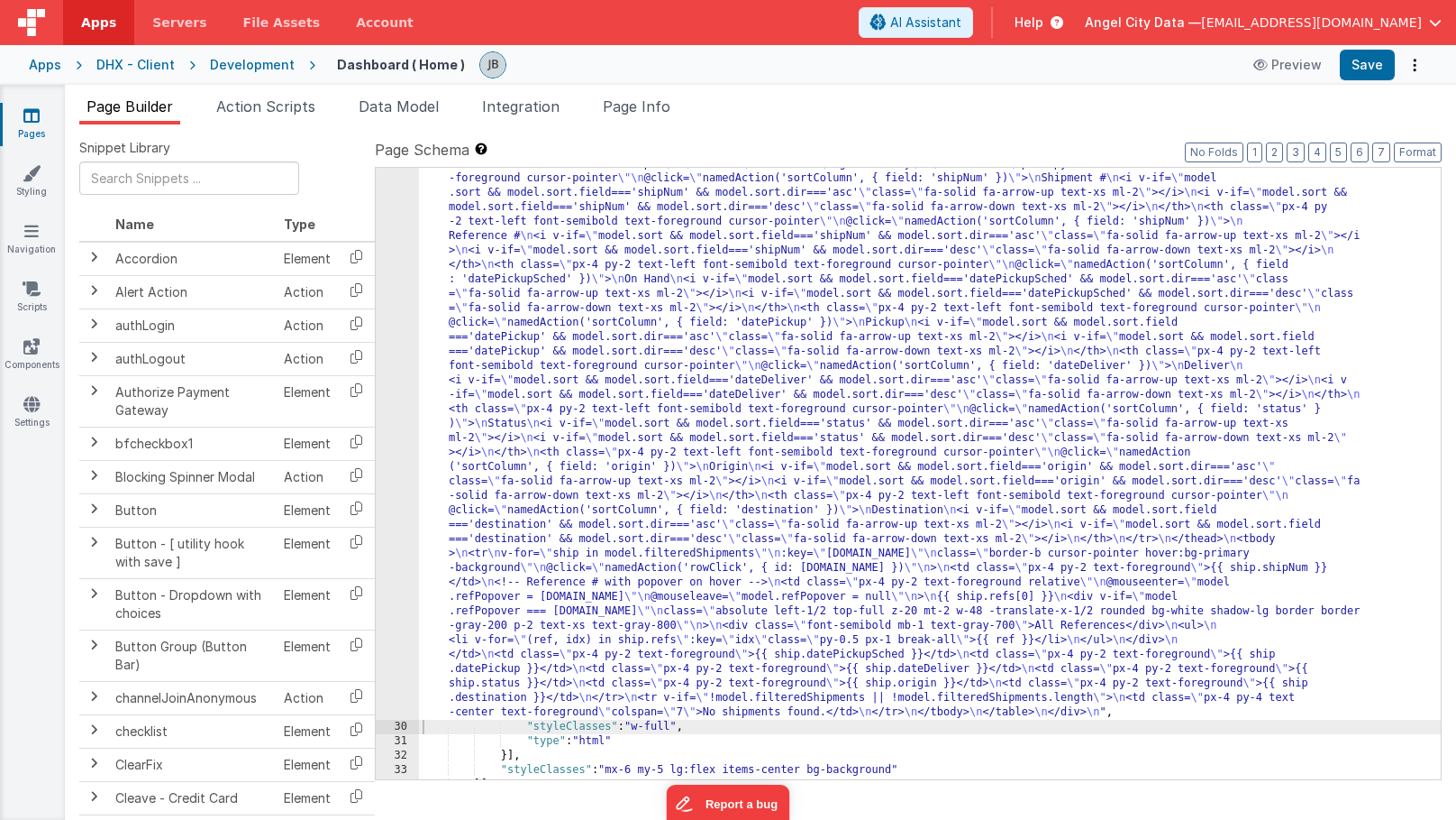
scroll to position [702, 0]
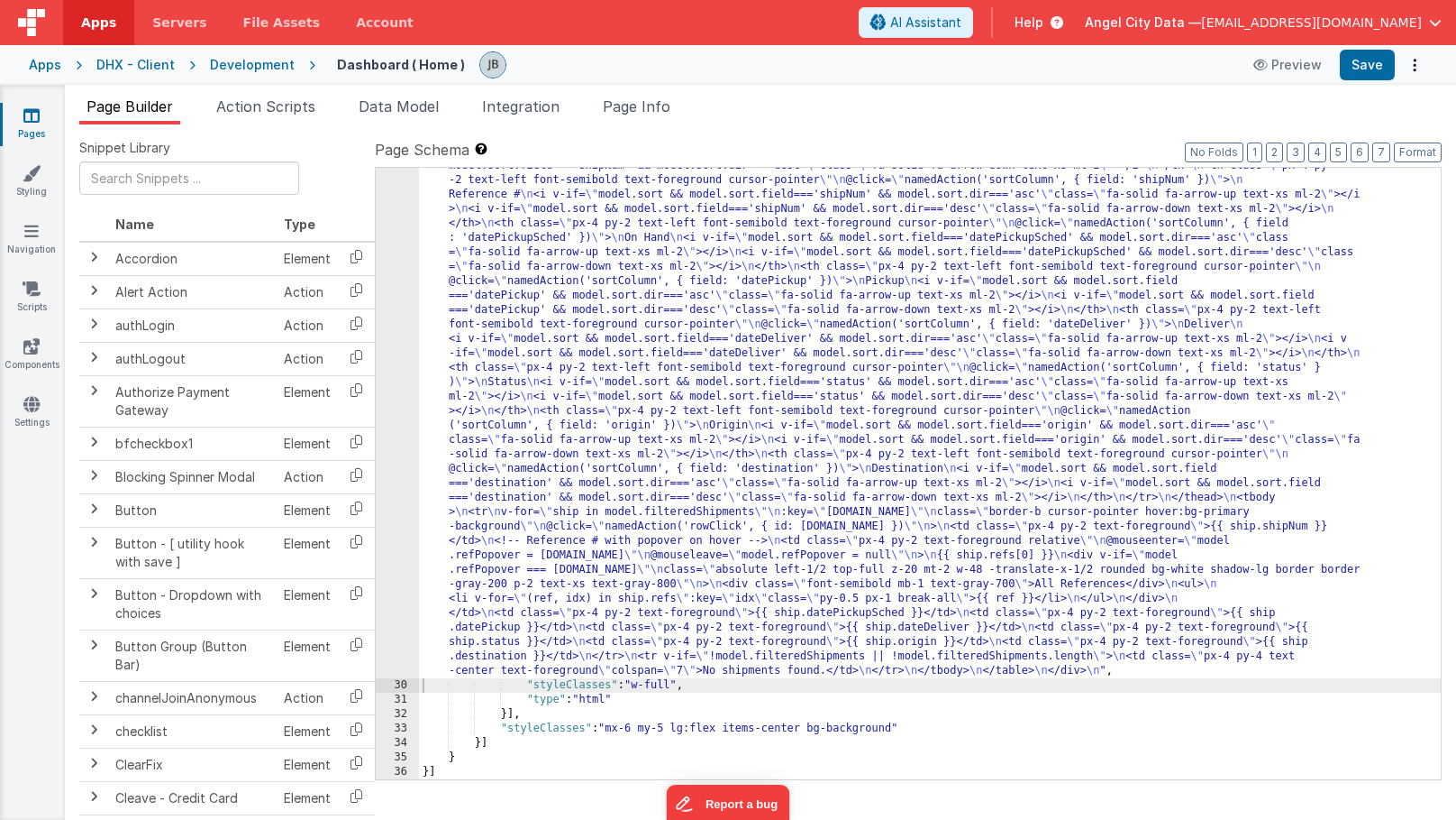
click at [398, 375] on div "29" at bounding box center [398, 389] width 44 height 577
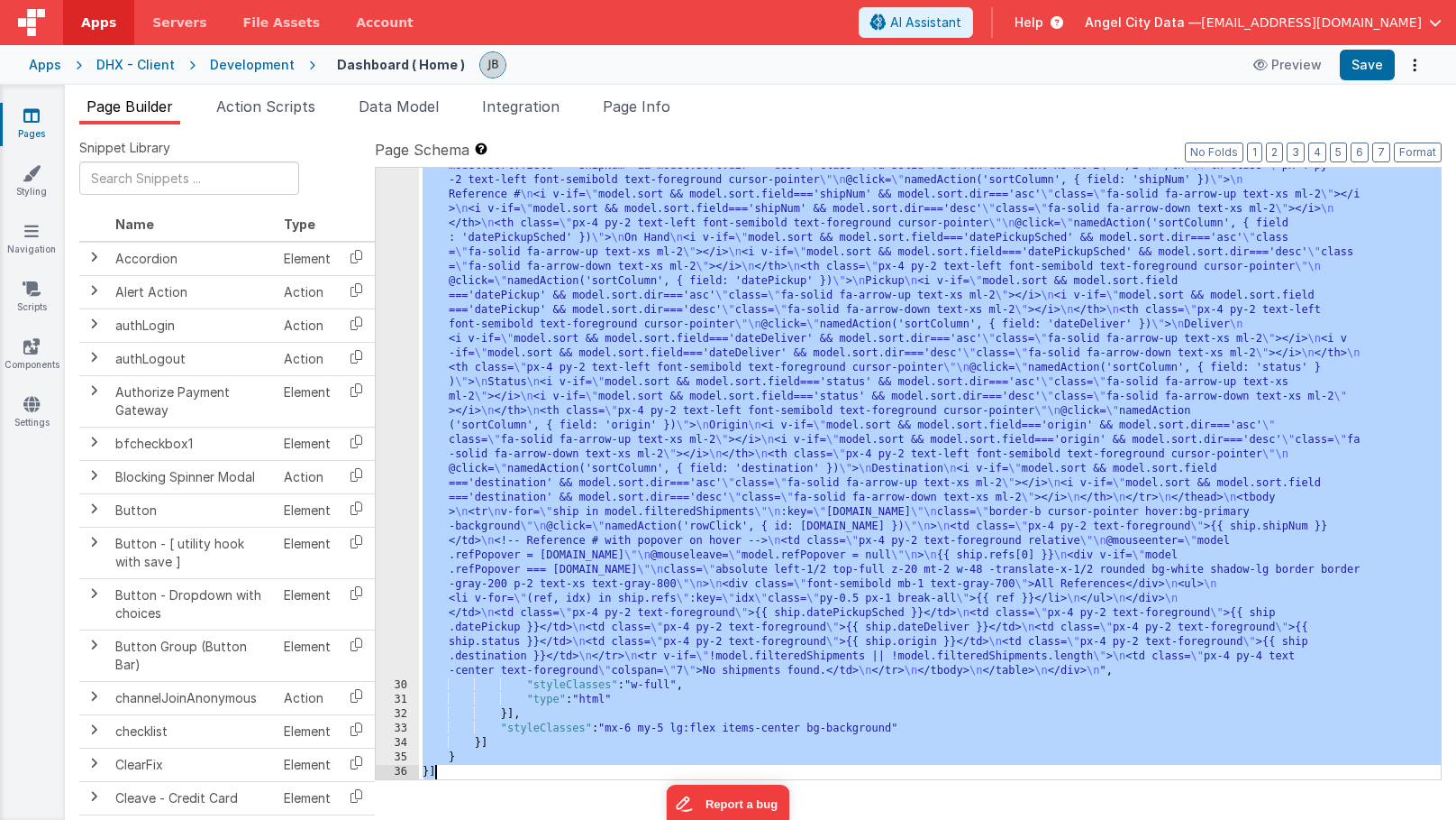
click at [398, 375] on div "29" at bounding box center [398, 389] width 44 height 577
click at [400, 373] on div "29" at bounding box center [398, 389] width 44 height 577
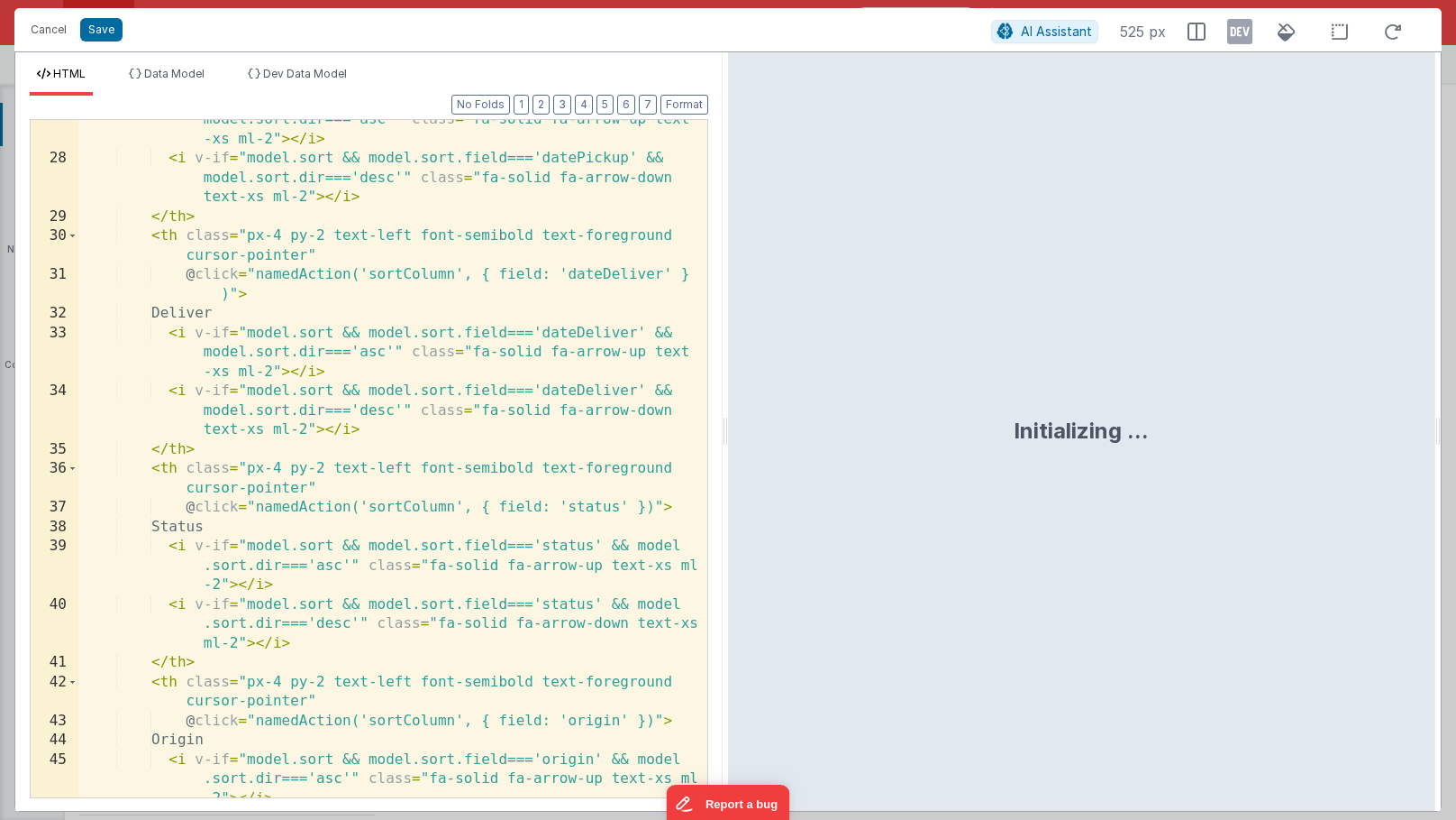
scroll to position [902, 0]
click at [374, 424] on div "< i v-if = "model.sort && model.sort.field==='datePickup' && model.sort.dir==='…" at bounding box center [392, 487] width 629 height 794
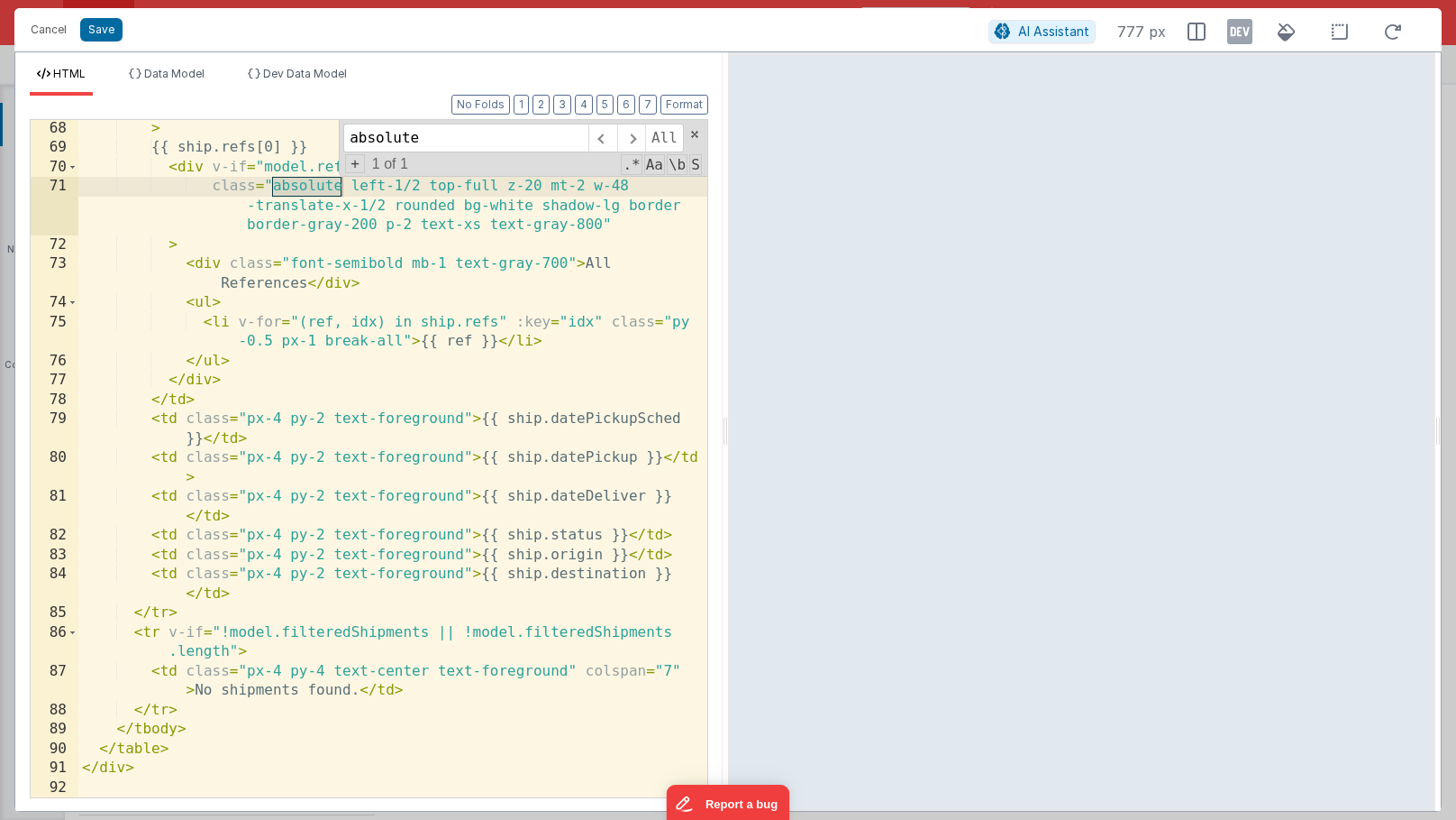
scroll to position [2172, 0]
type input "absolute"
click at [96, 32] on button "Save" at bounding box center [101, 30] width 43 height 24
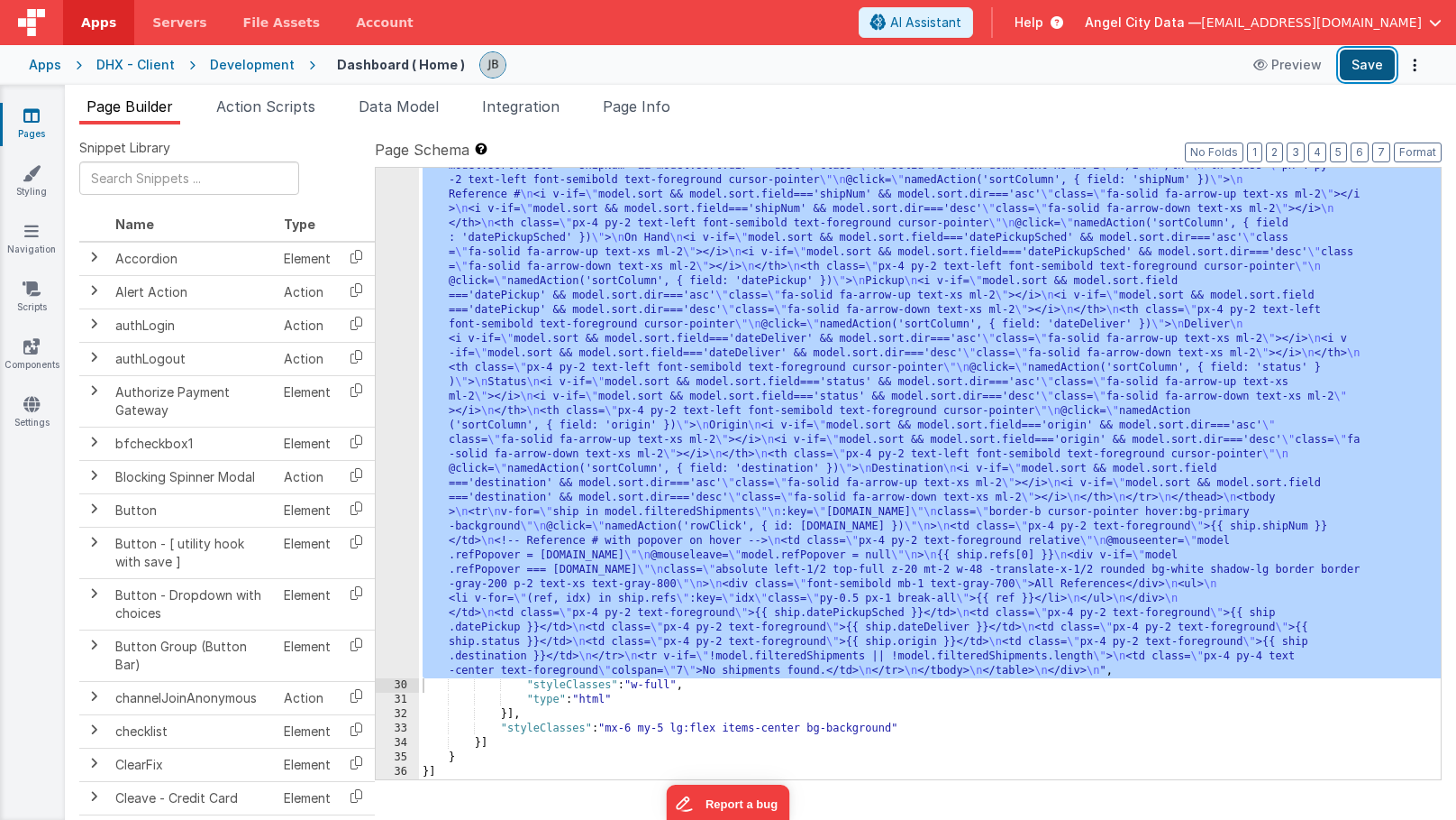
click at [1172, 63] on button "Save" at bounding box center [1368, 65] width 55 height 31
